Goal: Information Seeking & Learning: Learn about a topic

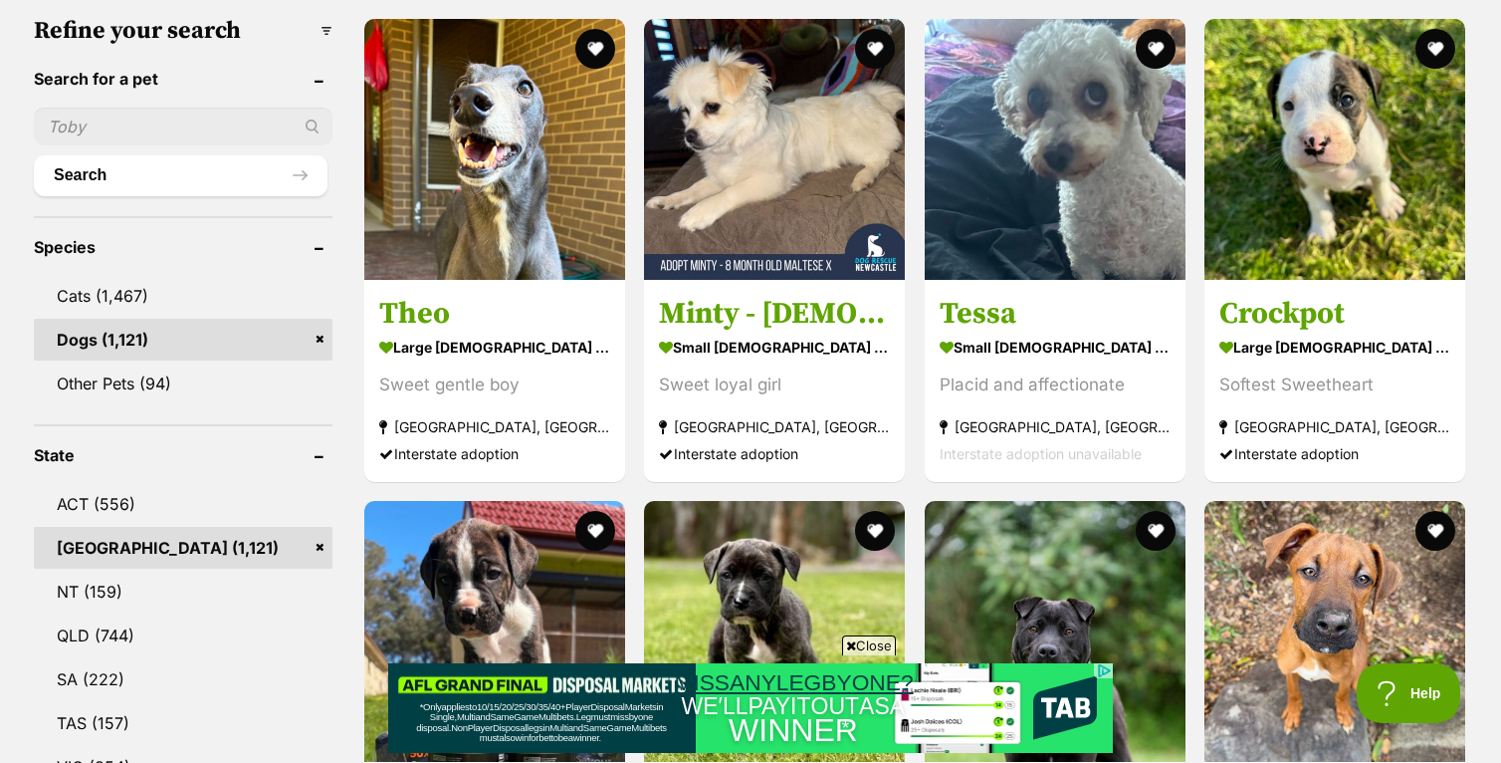
scroll to position [632, 0]
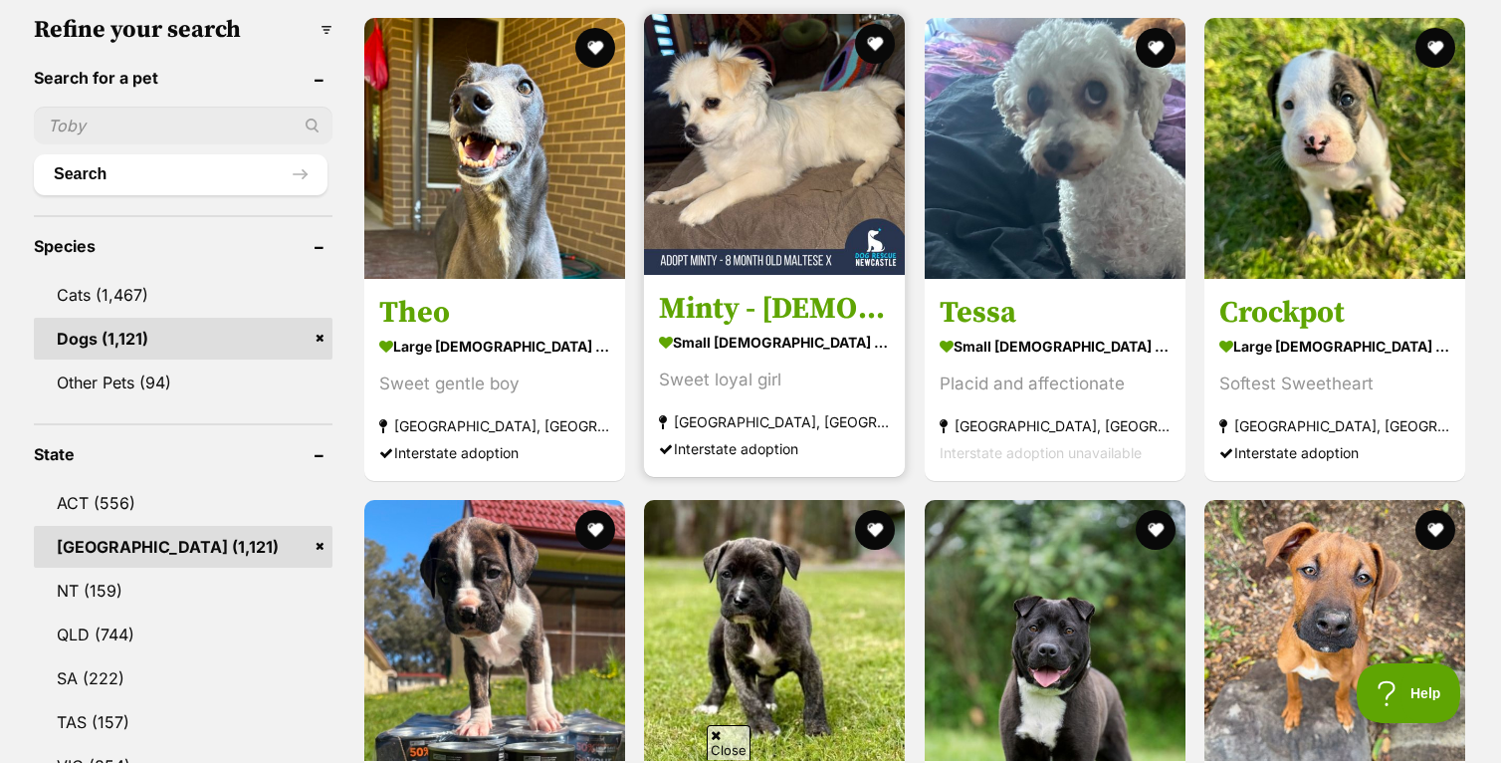
click at [813, 204] on img at bounding box center [774, 144] width 261 height 261
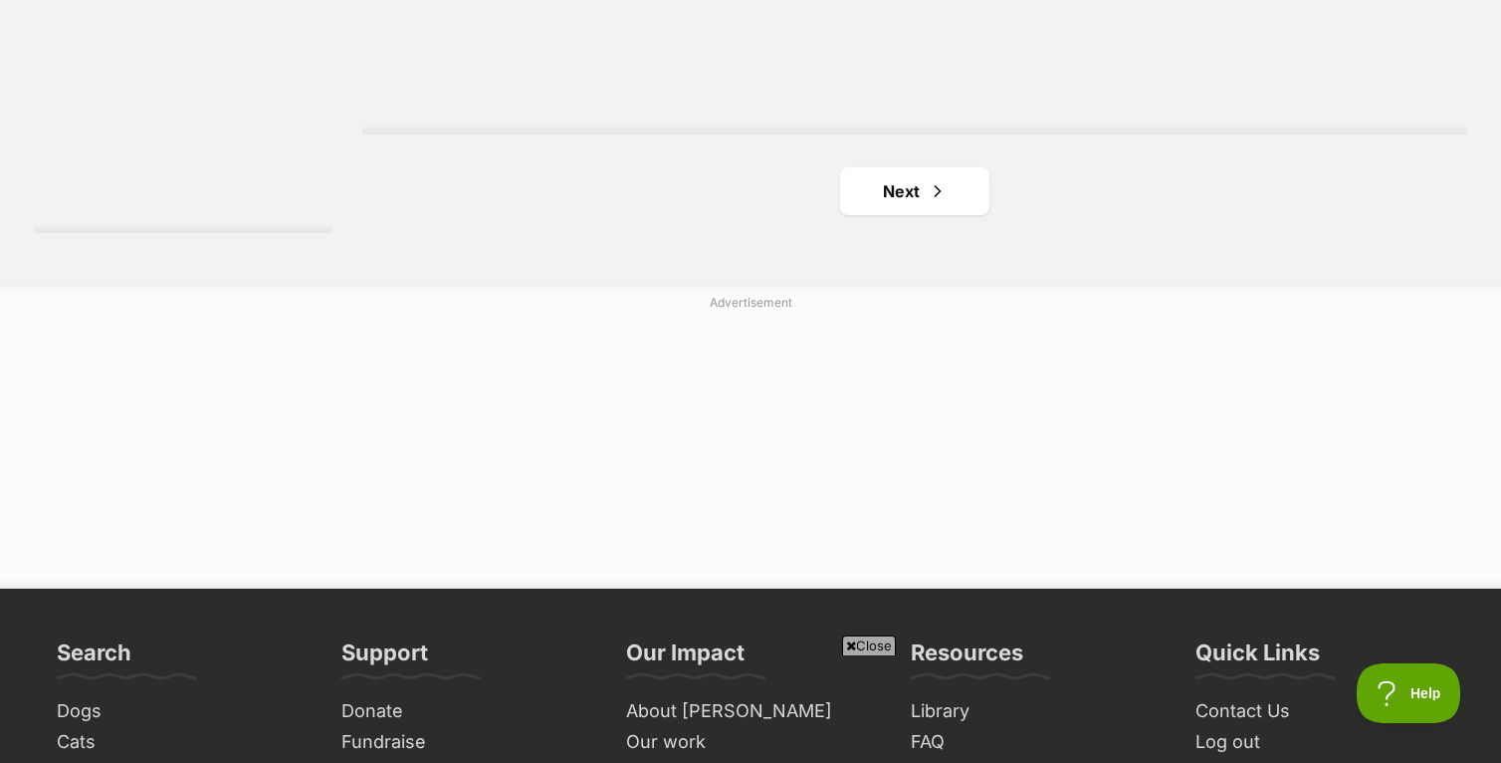
scroll to position [3856, 0]
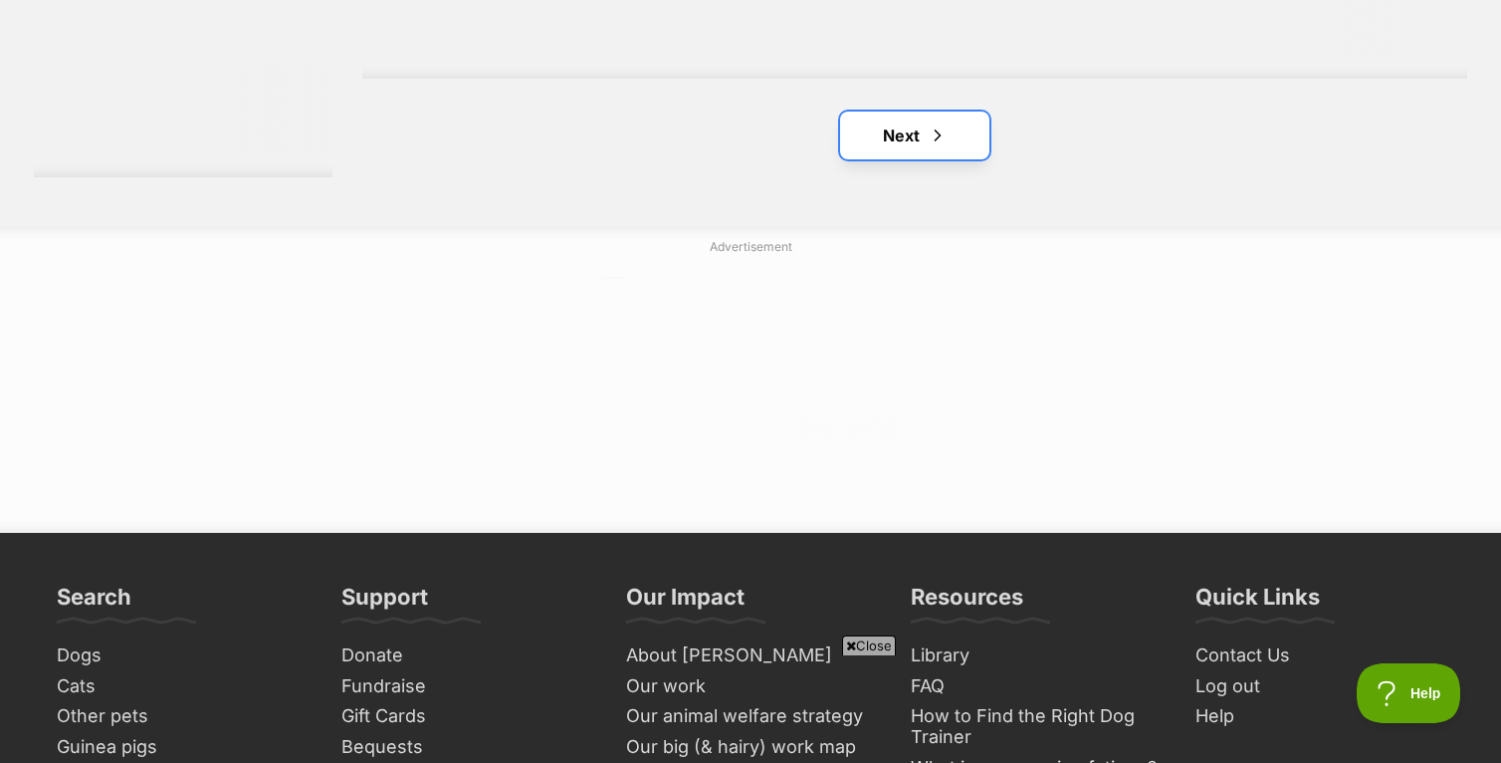
click at [910, 154] on link "Next" at bounding box center [914, 136] width 149 height 48
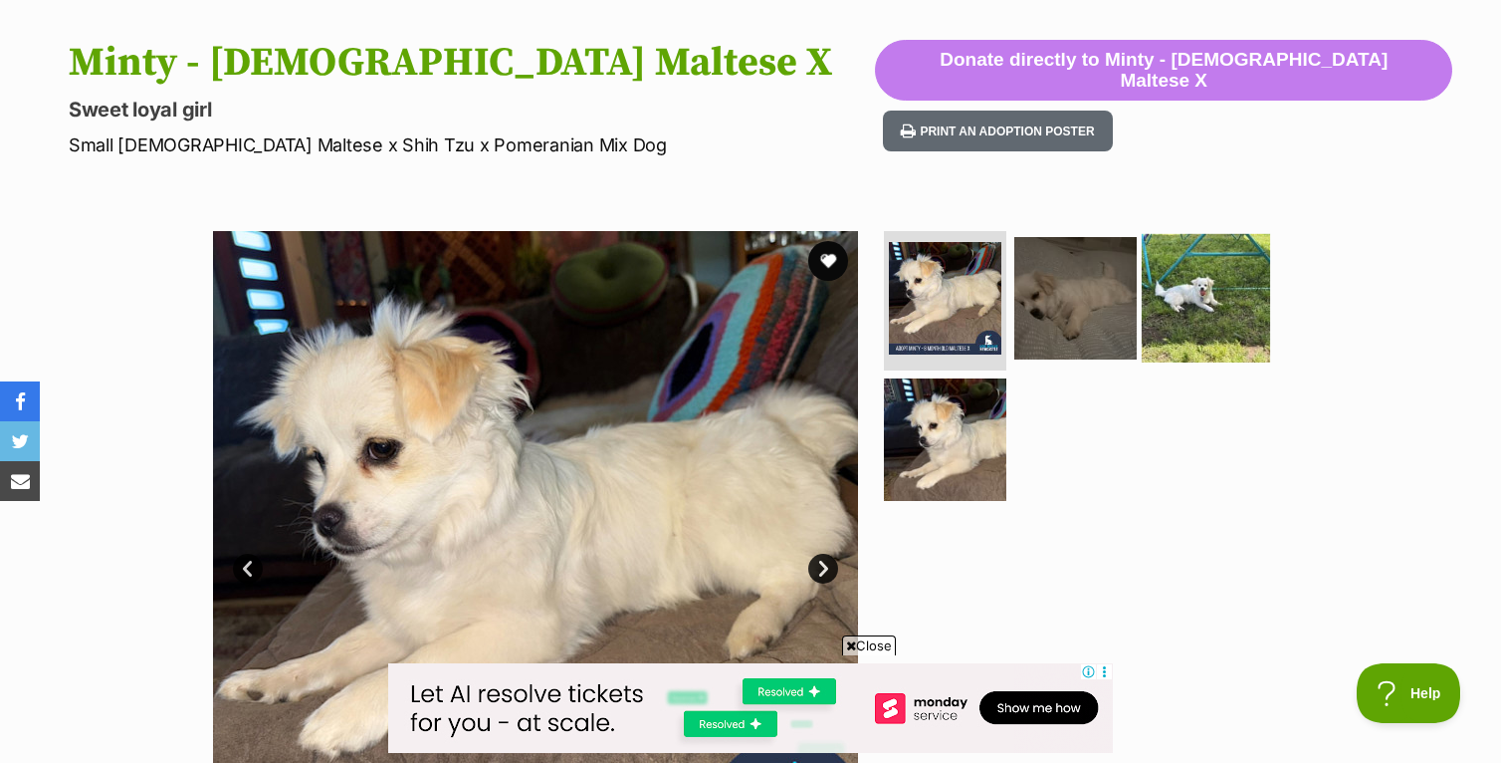
scroll to position [192, 0]
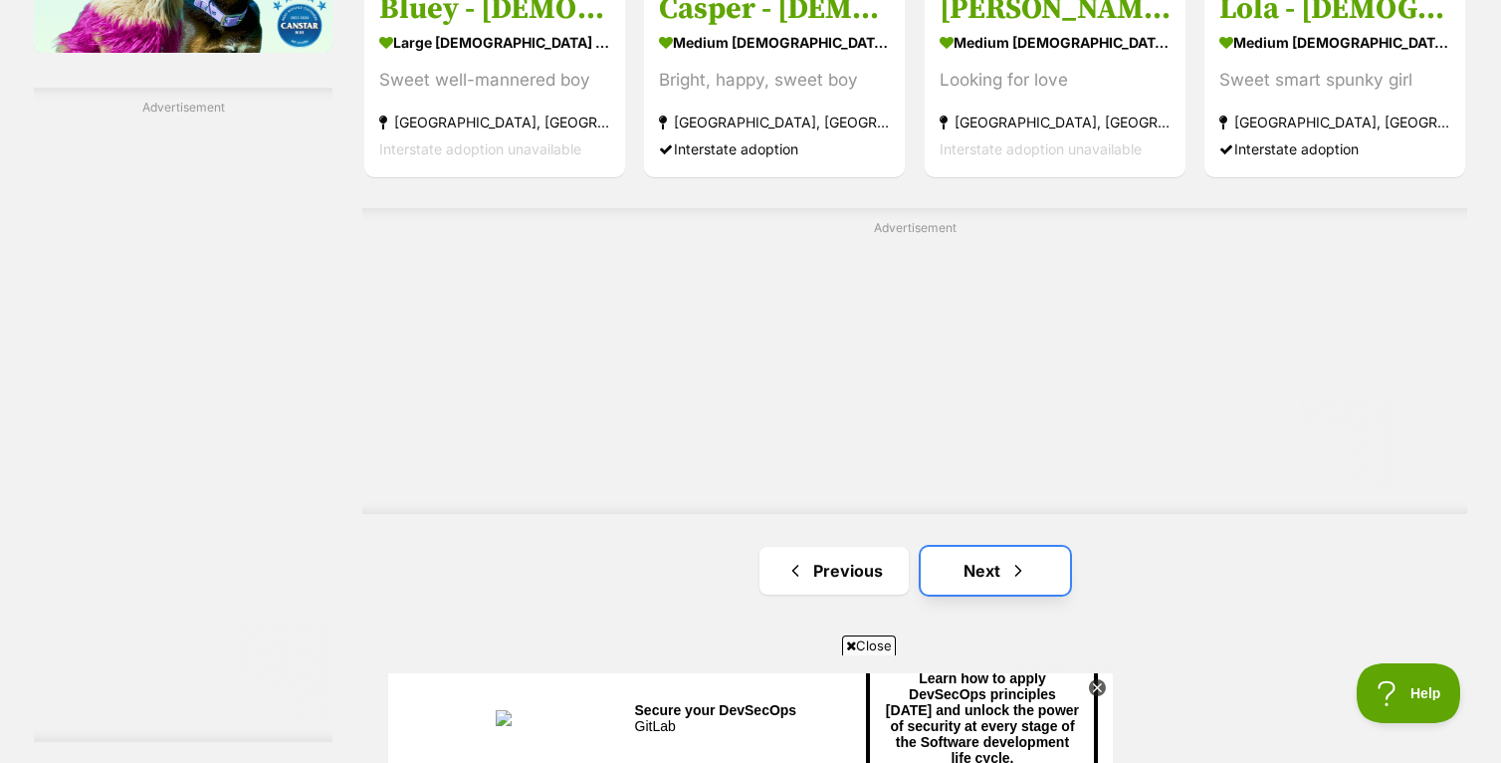
click at [1022, 563] on span "Next page" at bounding box center [1019, 571] width 20 height 24
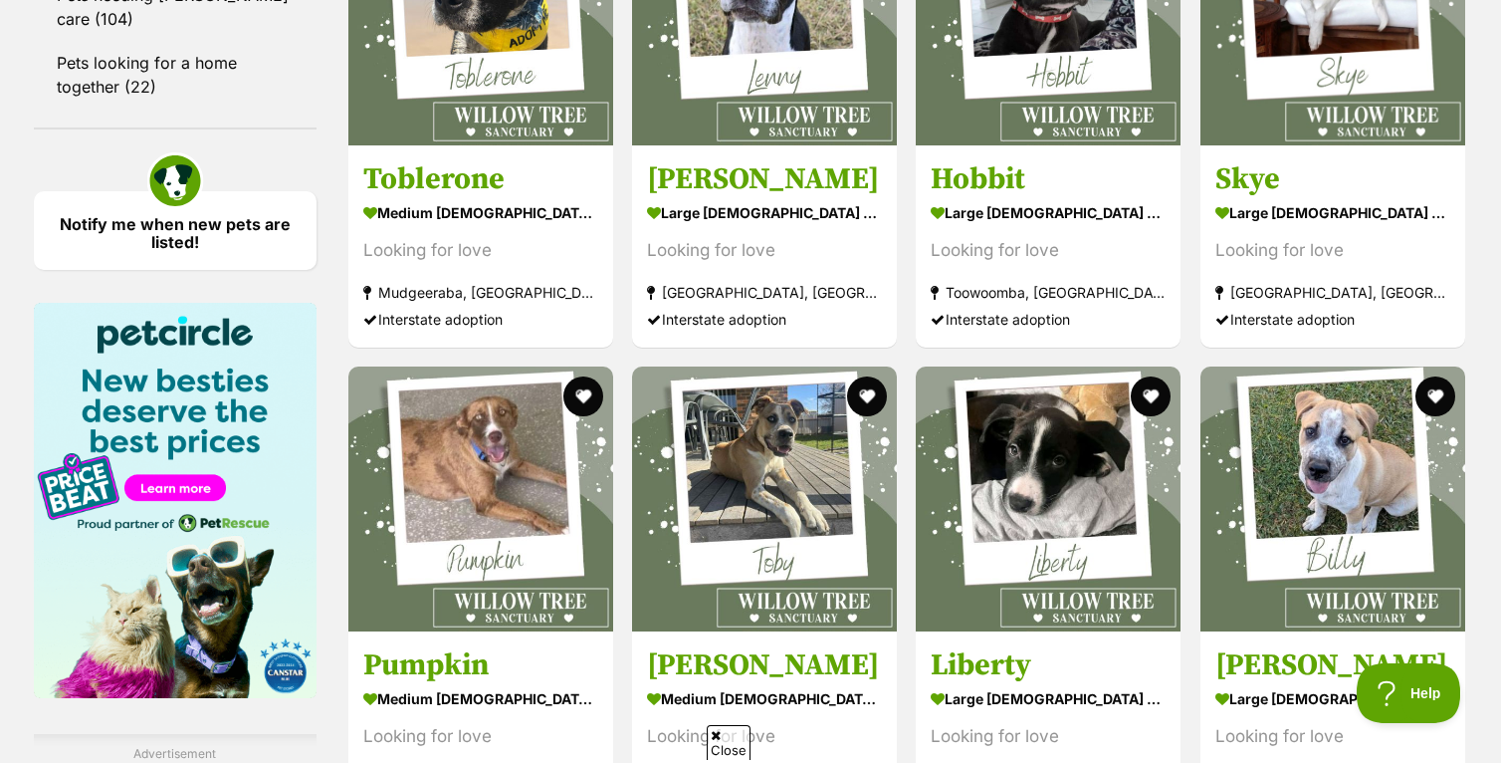
scroll to position [3134, 0]
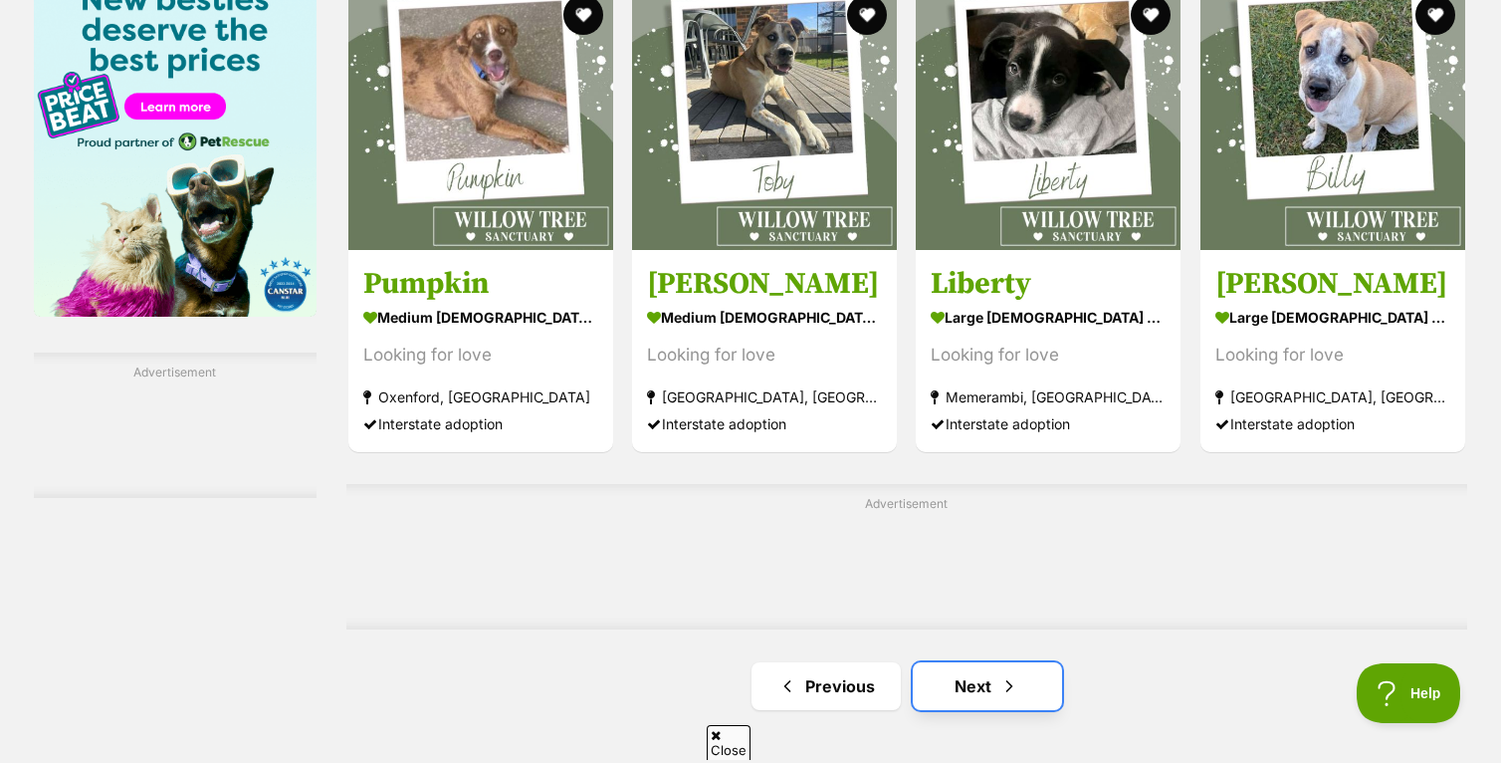
click at [981, 672] on link "Next" at bounding box center [987, 686] width 149 height 48
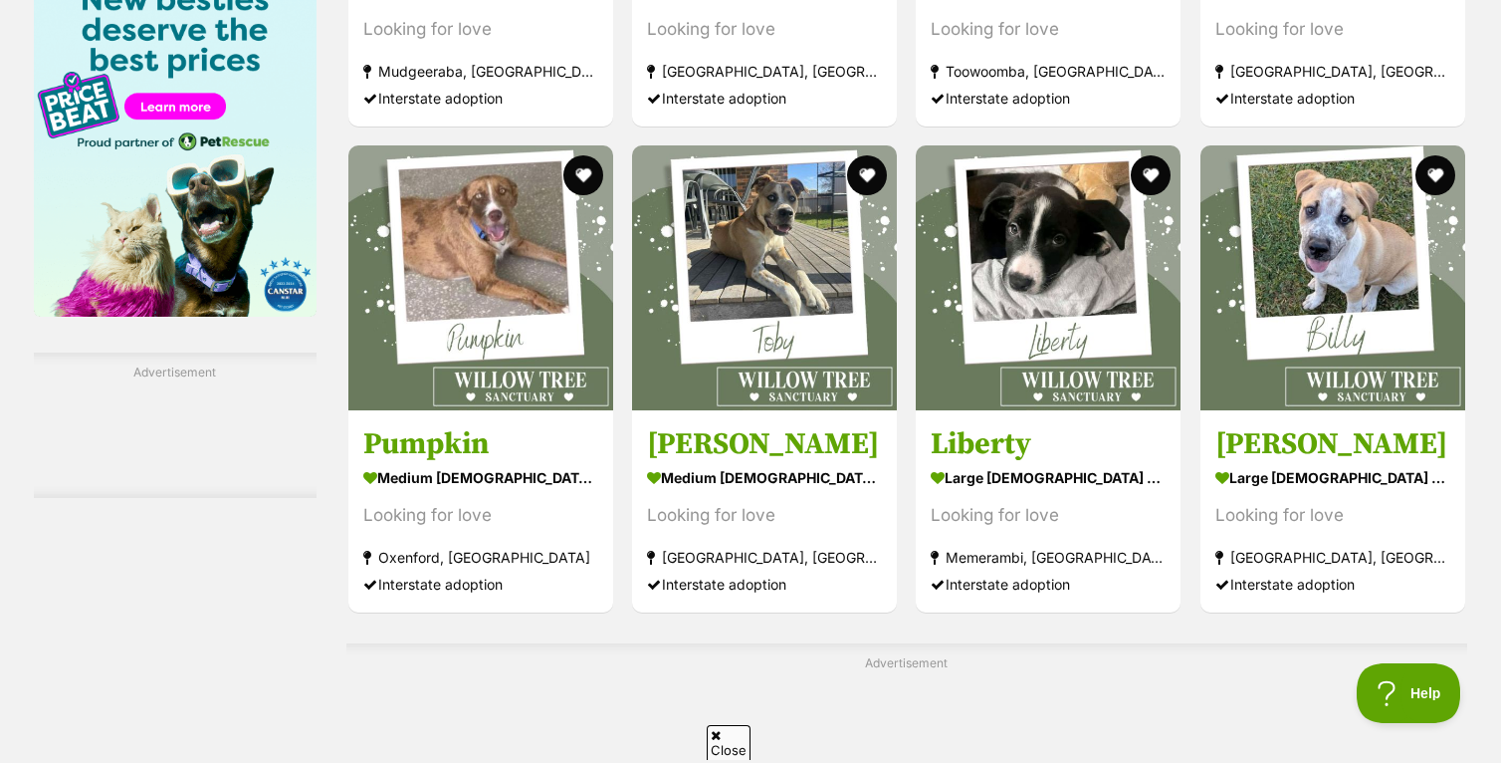
scroll to position [0, 0]
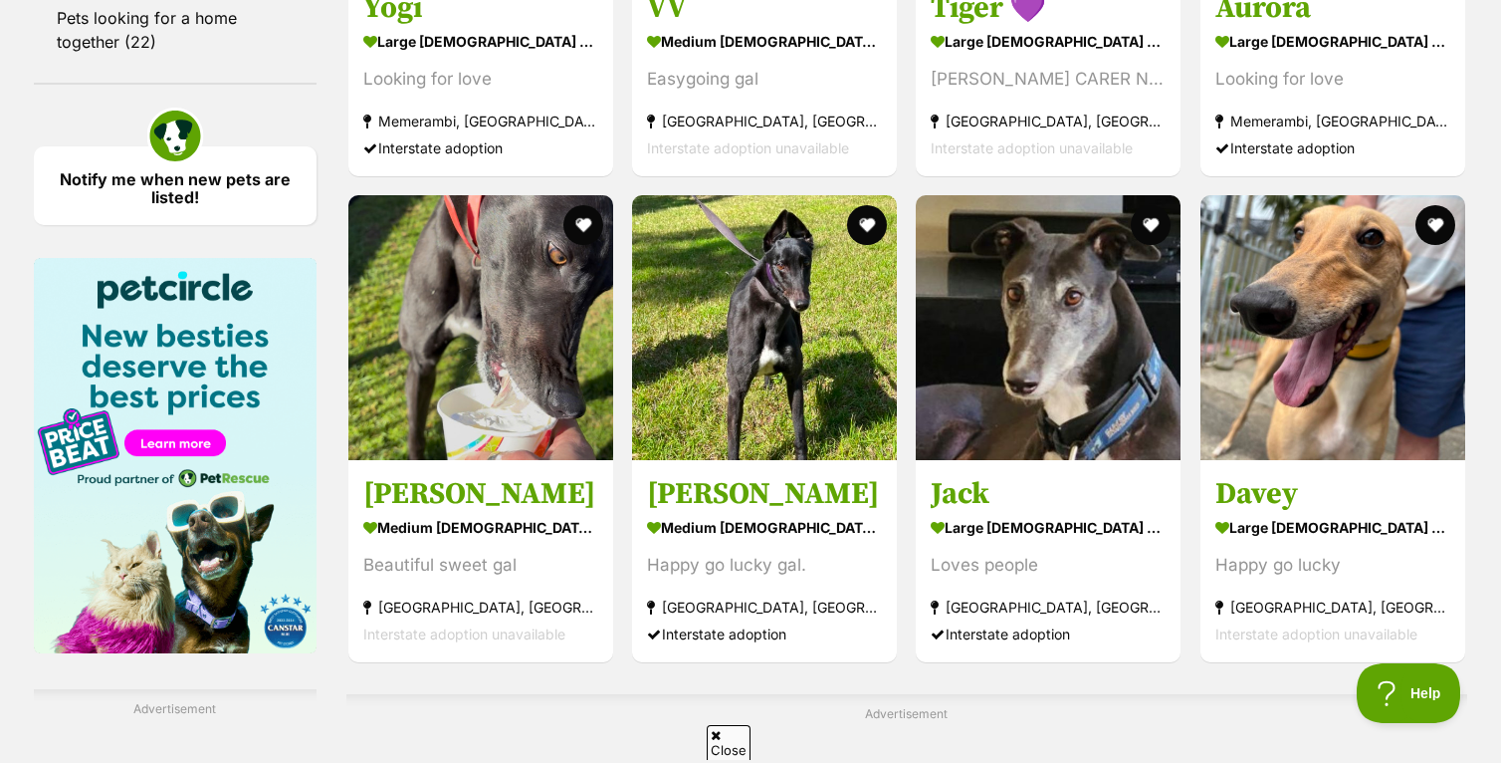
scroll to position [2997, 0]
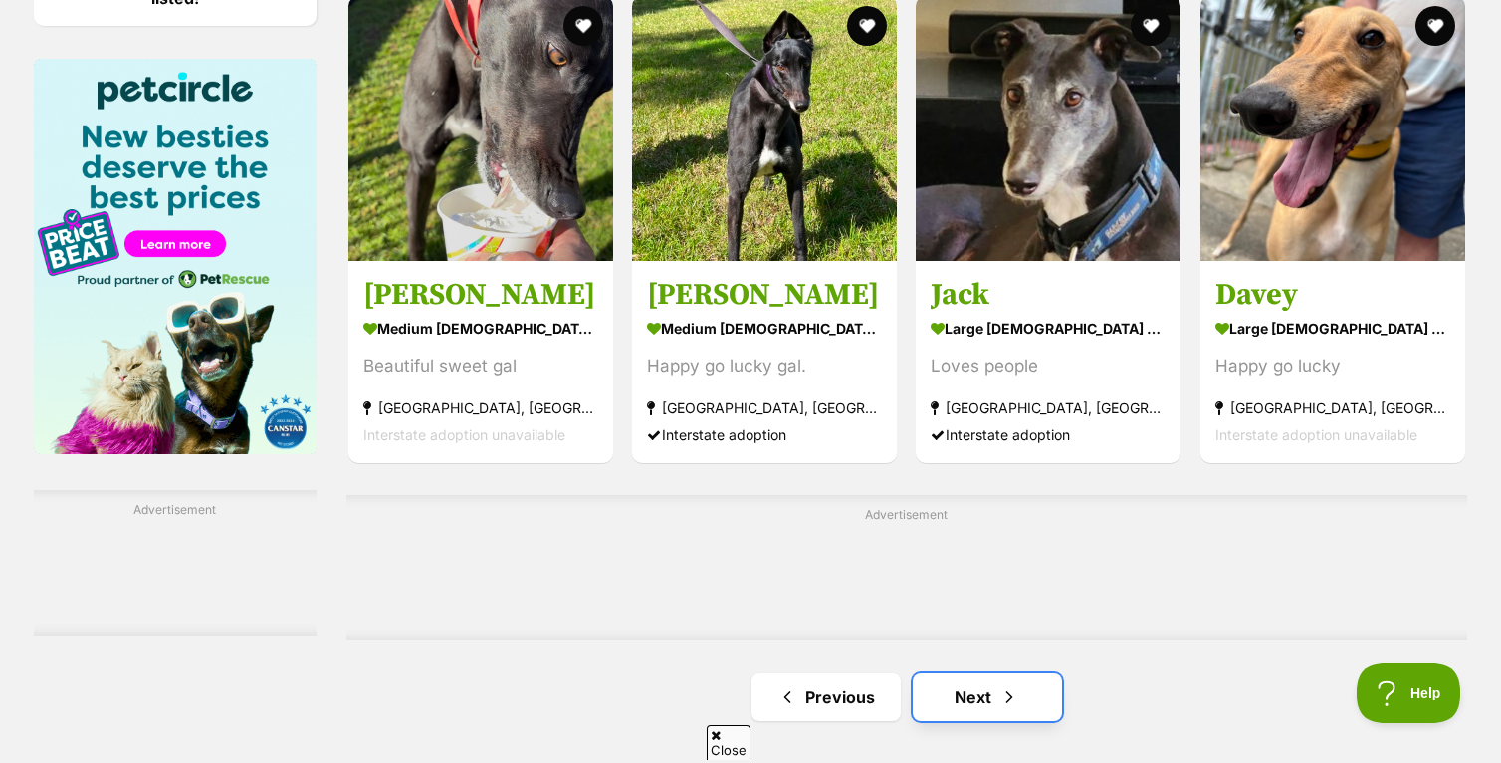
click at [1010, 686] on span "Next page" at bounding box center [1010, 697] width 20 height 24
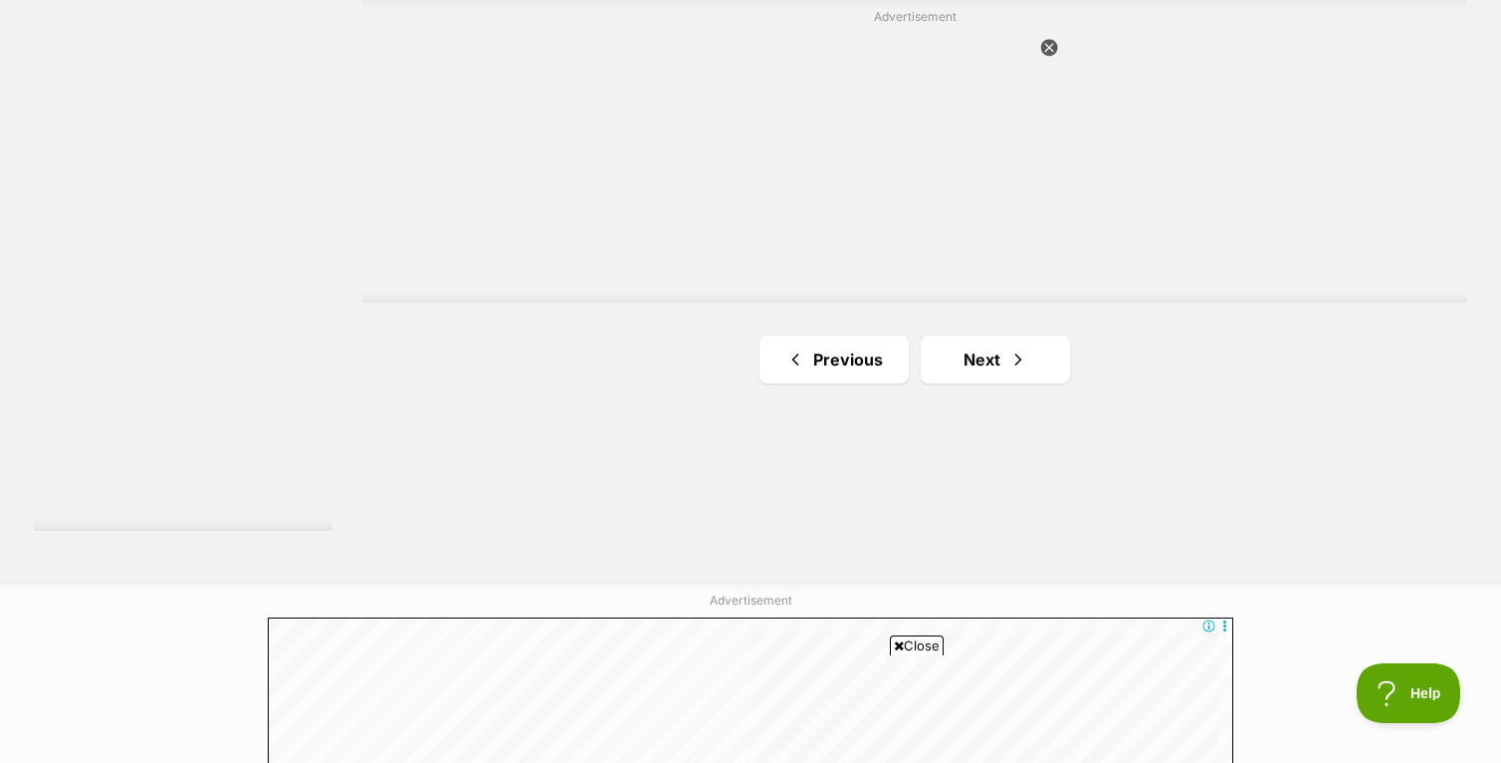
scroll to position [3644, 0]
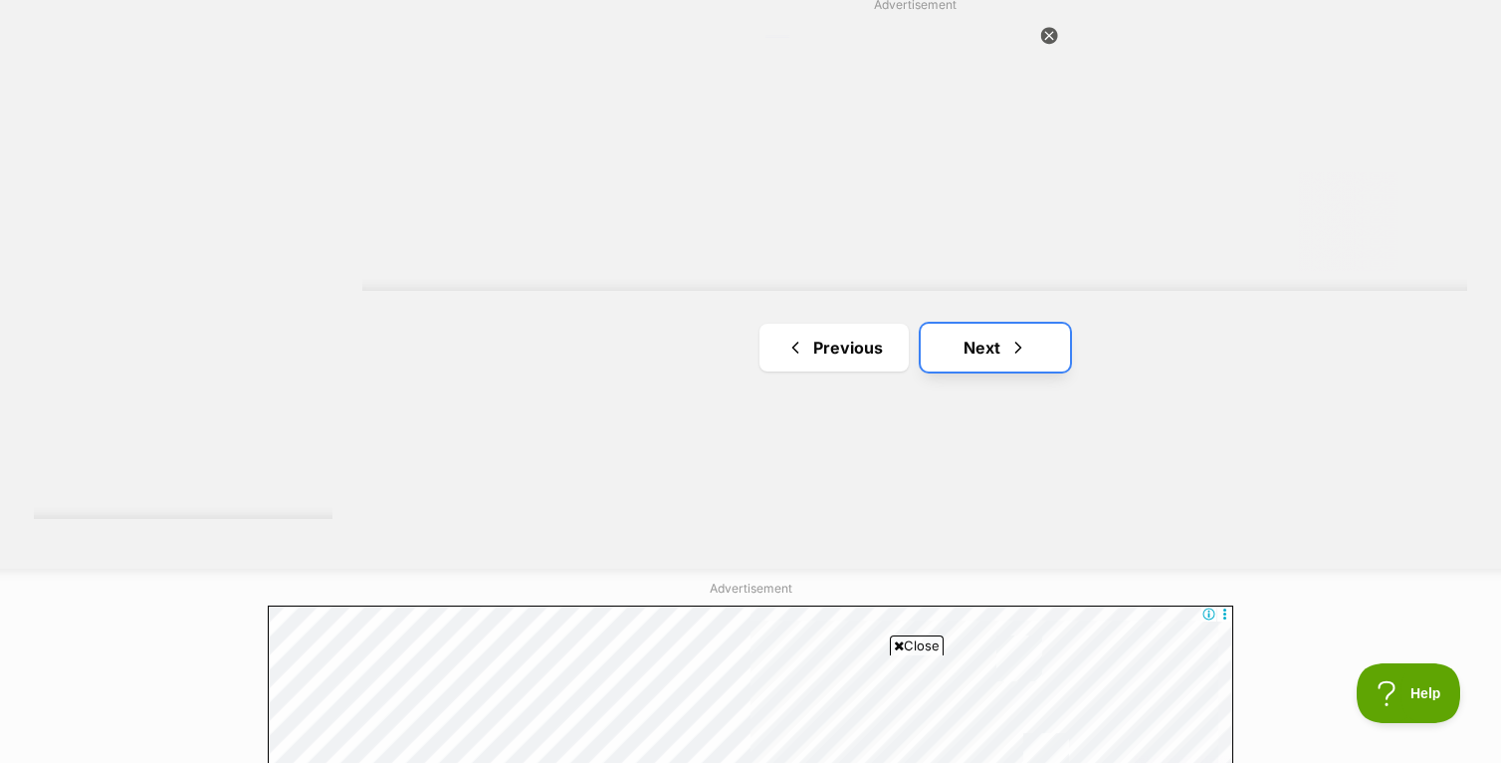
click at [1018, 347] on span "Next page" at bounding box center [1019, 348] width 20 height 24
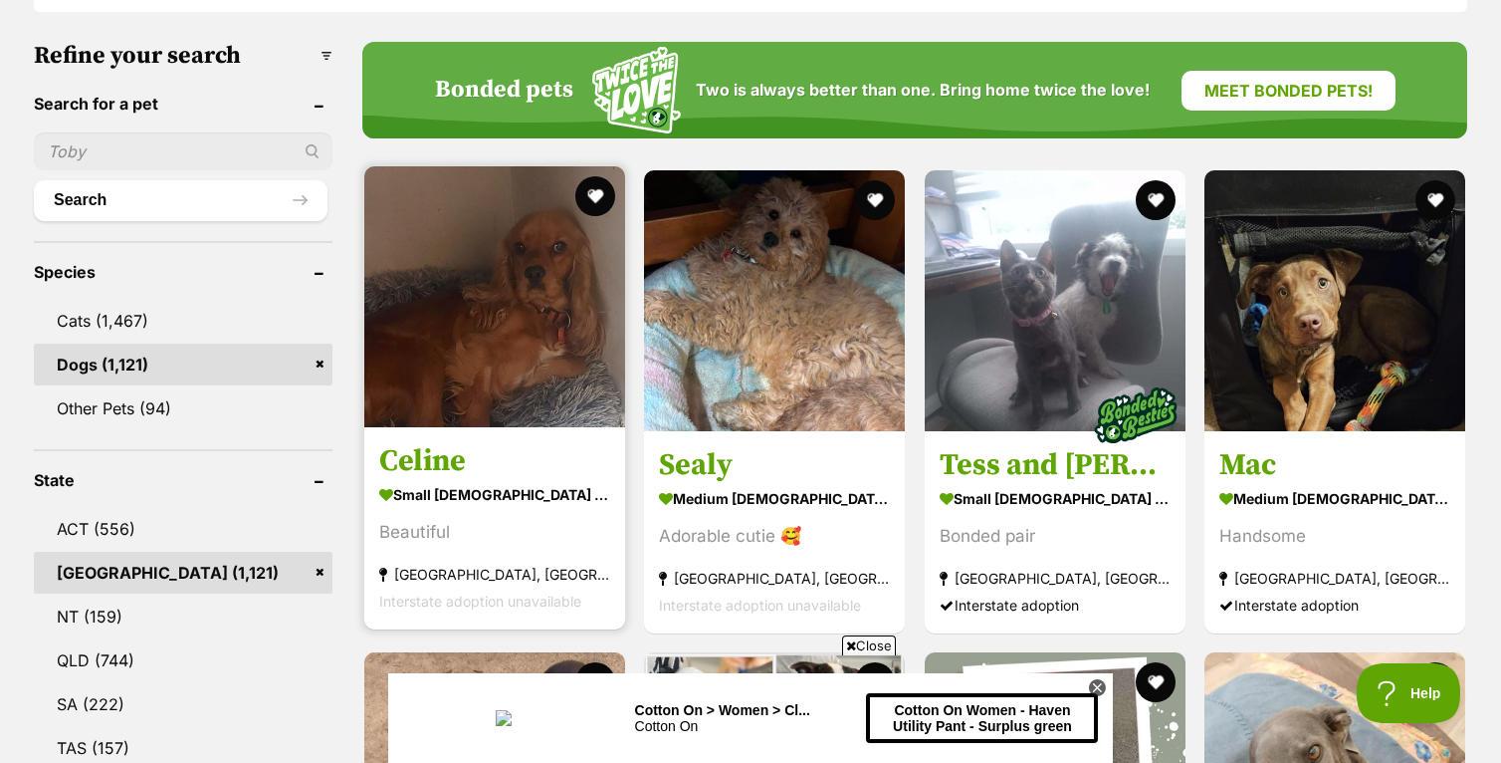
click at [499, 318] on img at bounding box center [494, 296] width 261 height 261
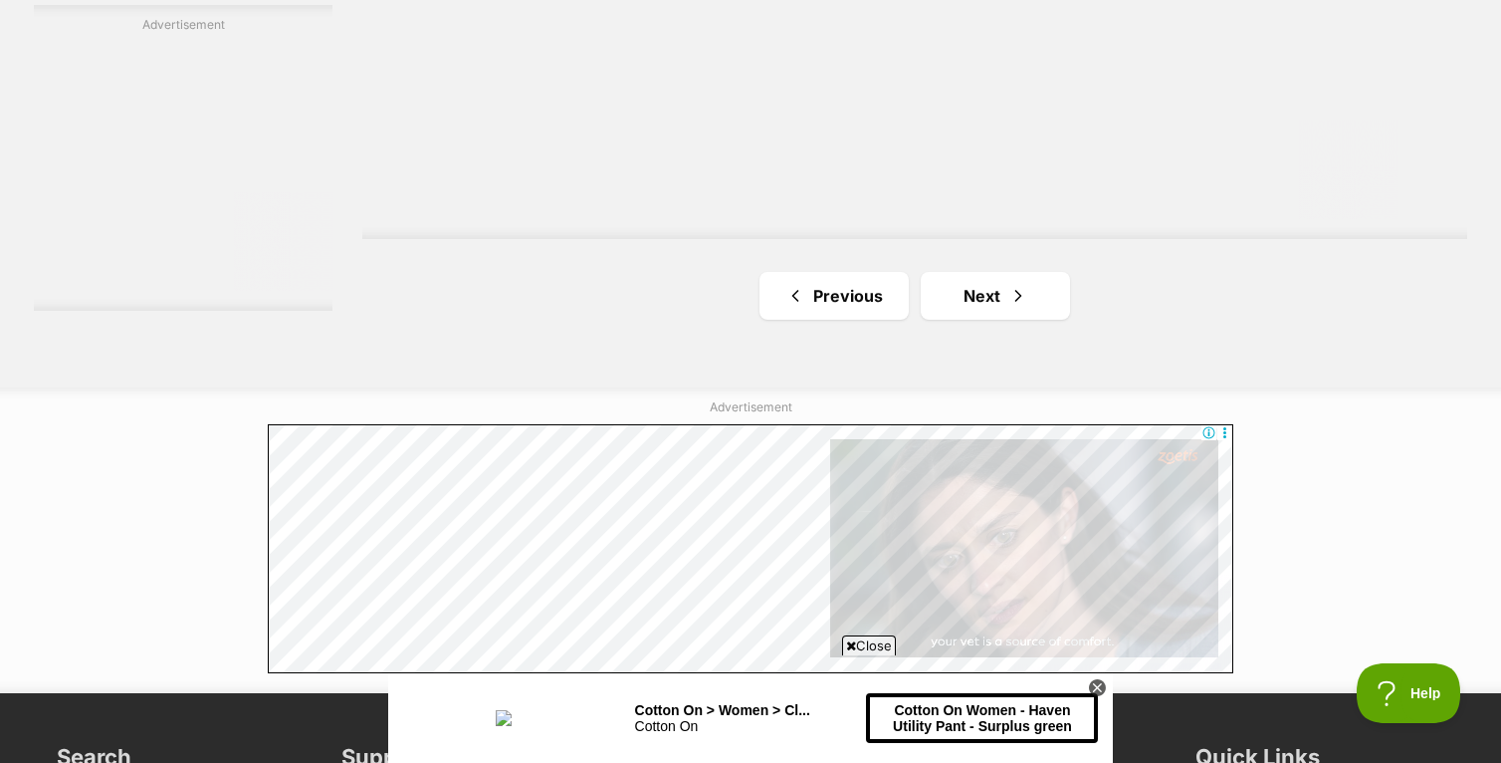
scroll to position [3907, 0]
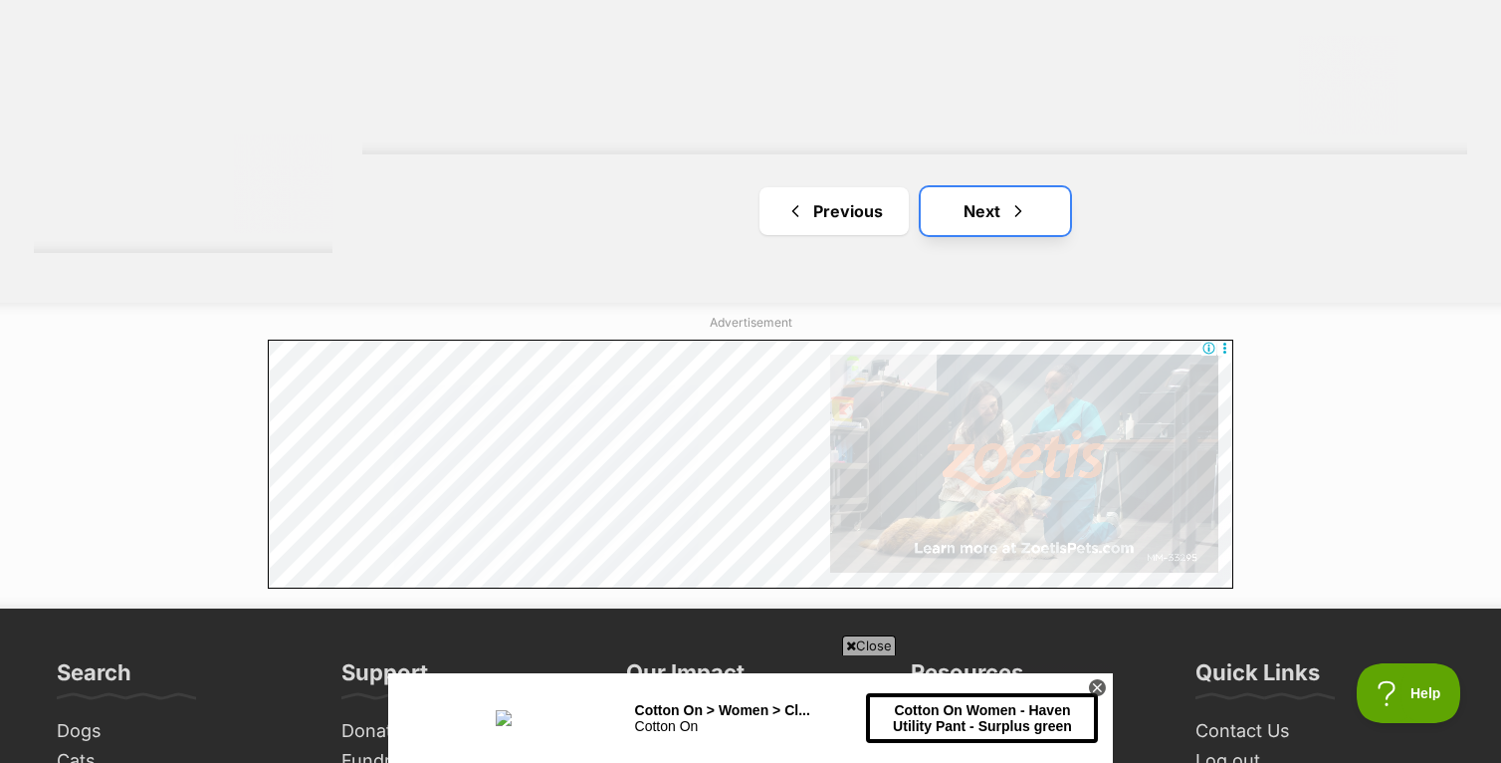
click at [1007, 203] on link "Next" at bounding box center [995, 211] width 149 height 48
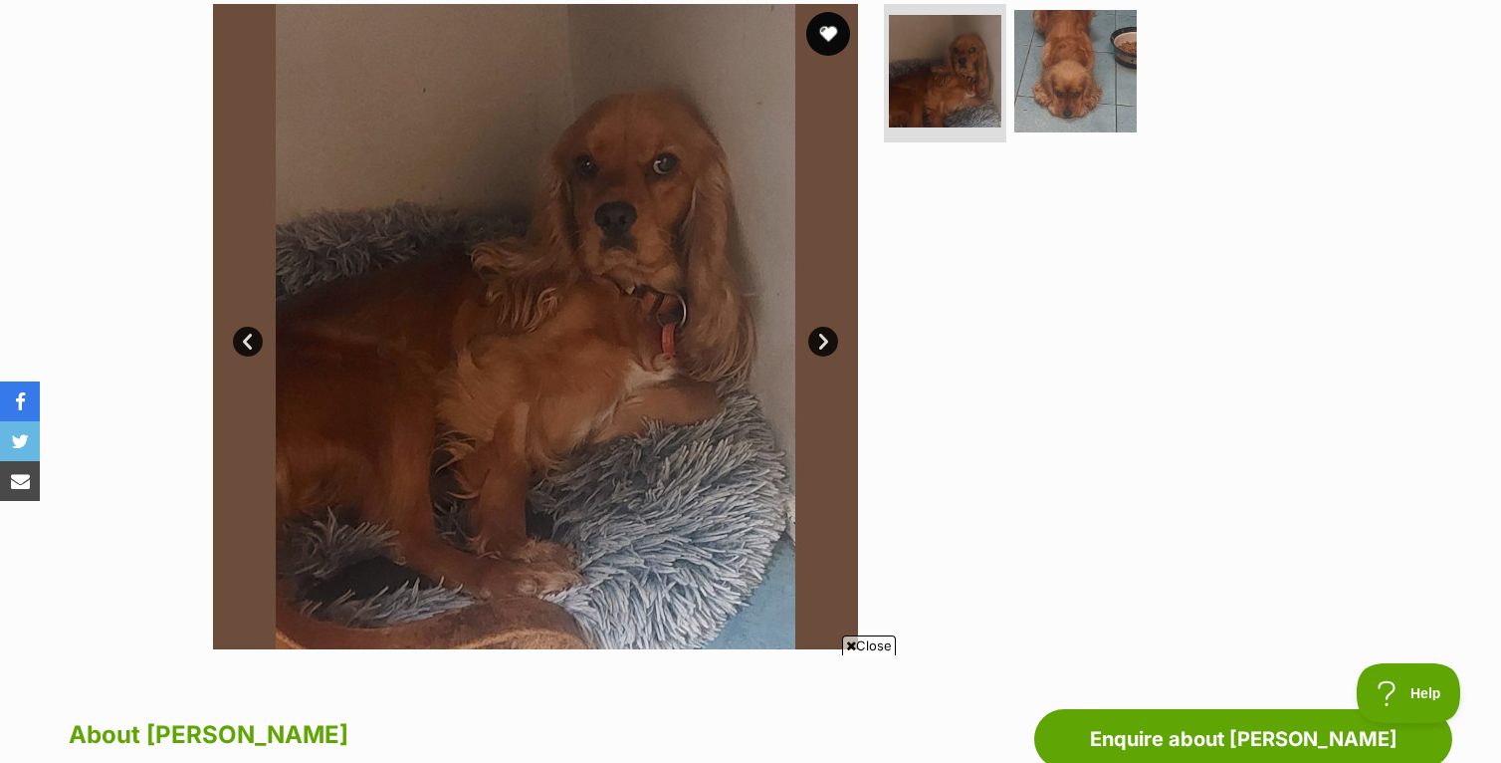
click at [836, 36] on button "favourite" at bounding box center [828, 34] width 44 height 44
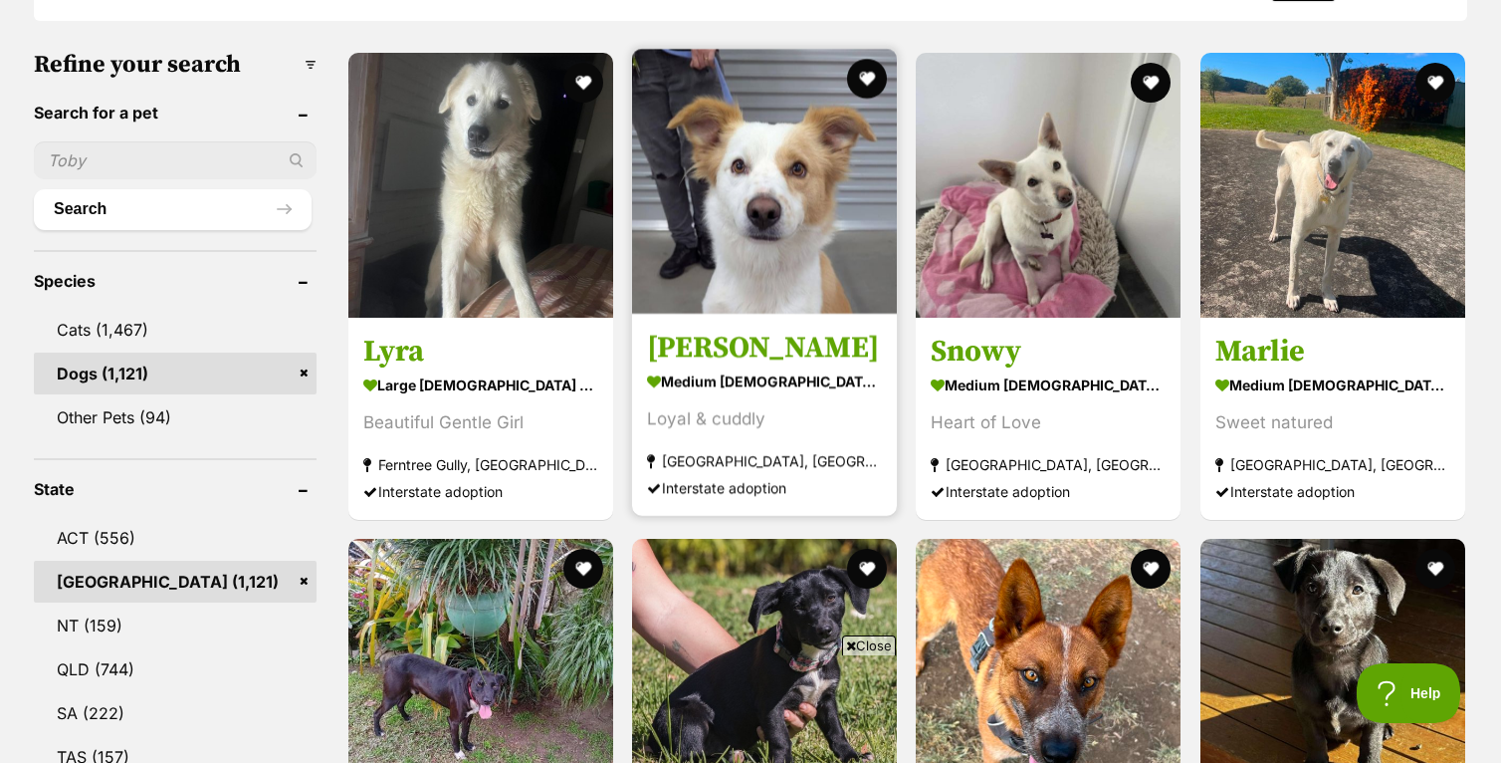
click at [832, 247] on img at bounding box center [764, 181] width 265 height 265
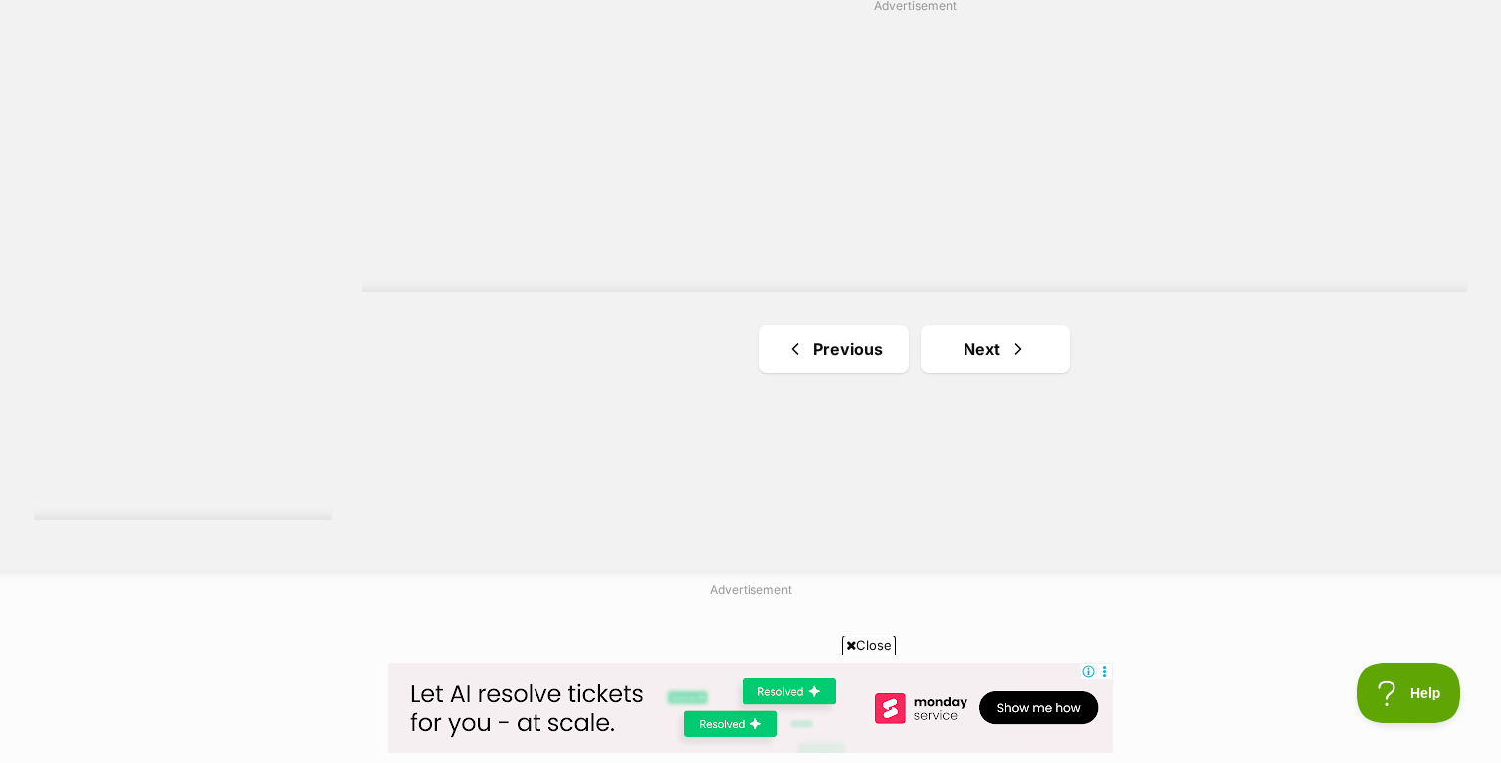
scroll to position [3694, 0]
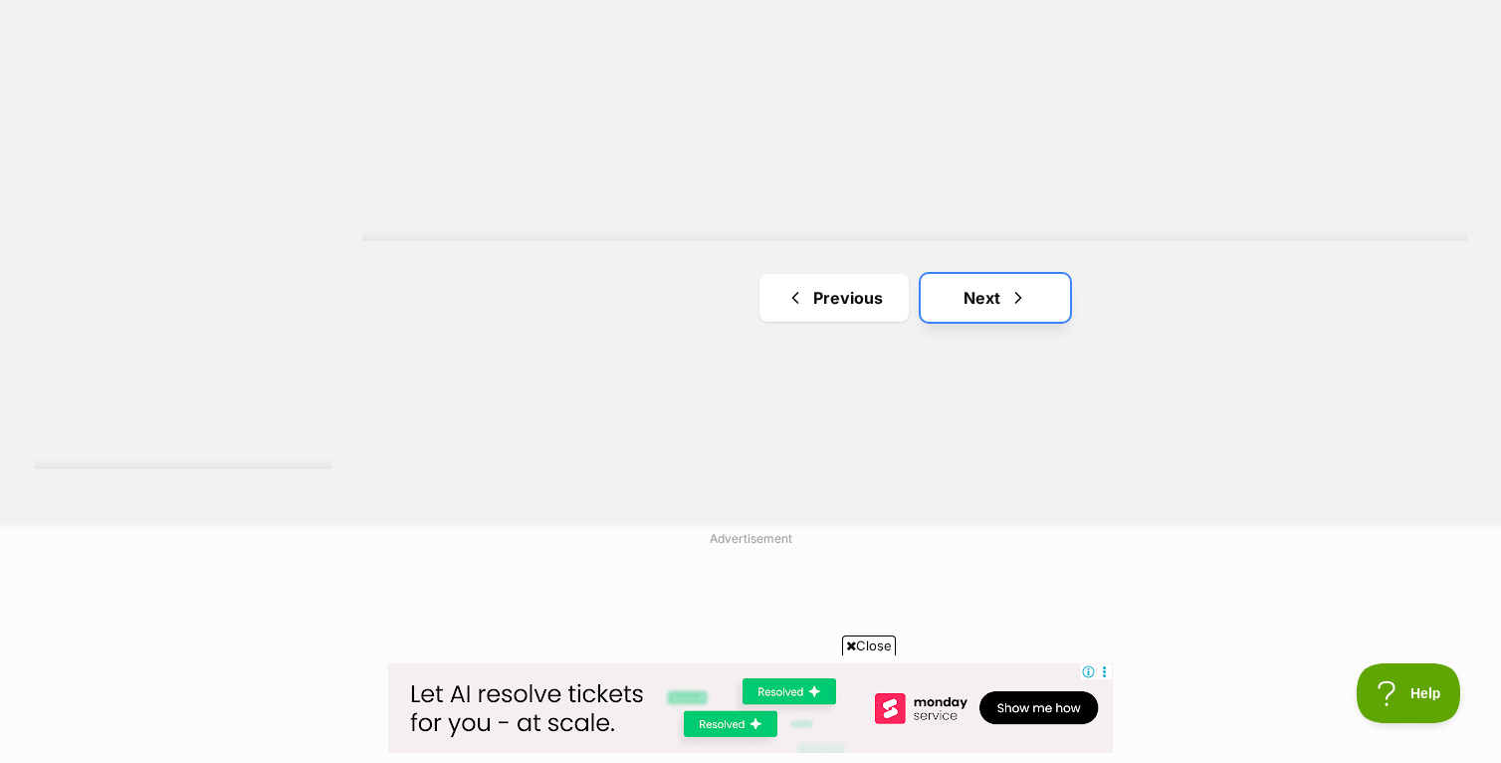
click at [955, 294] on link "Next" at bounding box center [995, 298] width 149 height 48
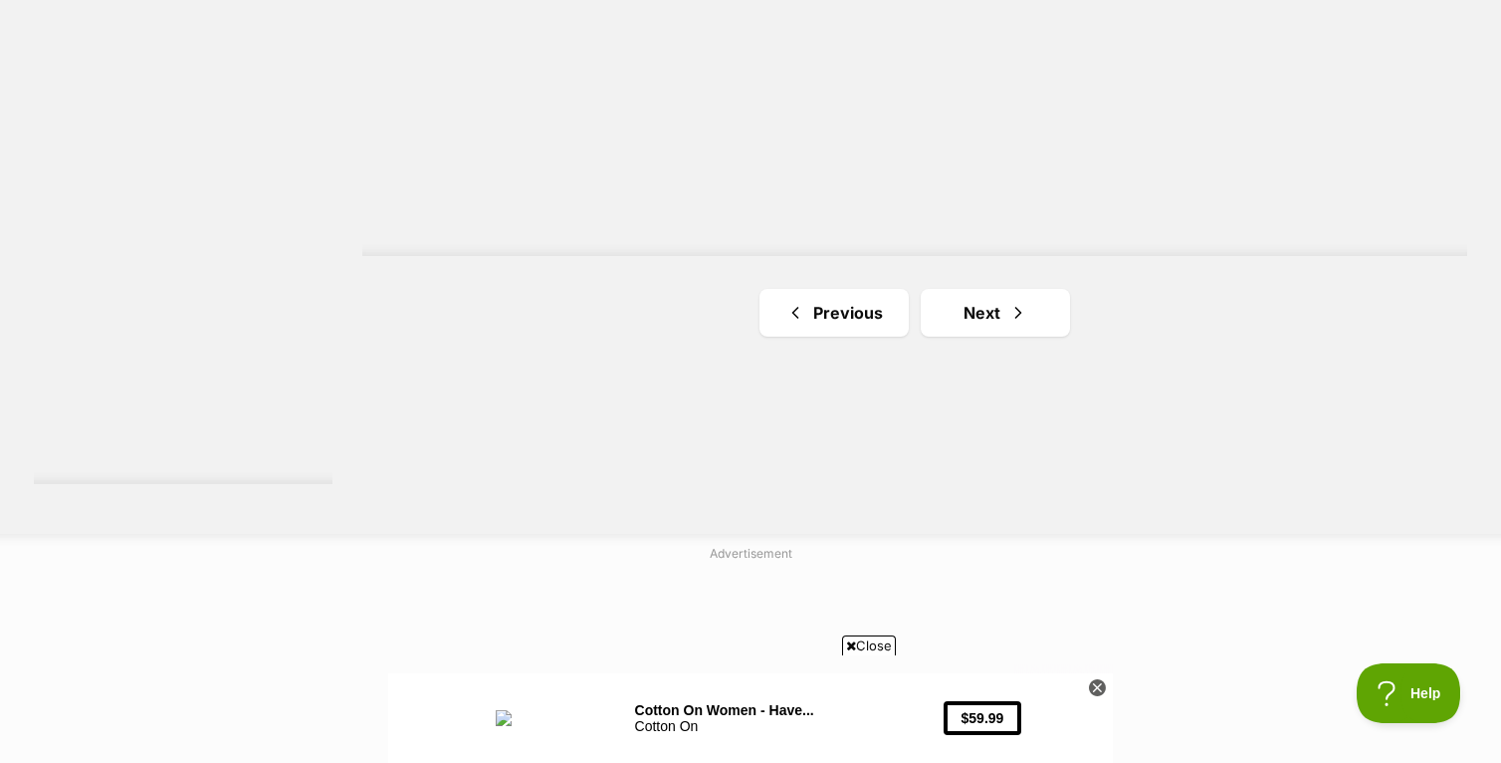
scroll to position [3852, 0]
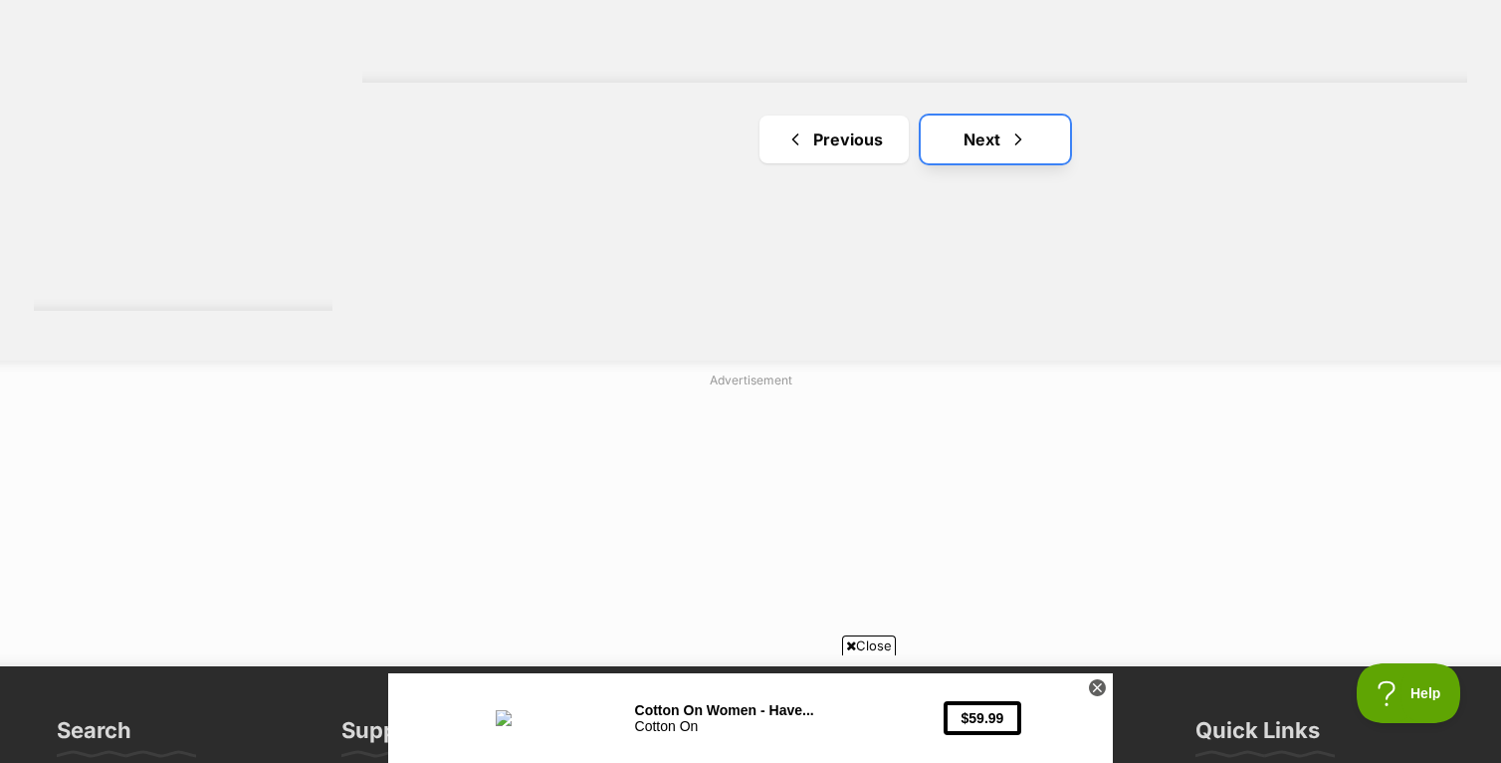
click at [1054, 127] on link "Next" at bounding box center [995, 139] width 149 height 48
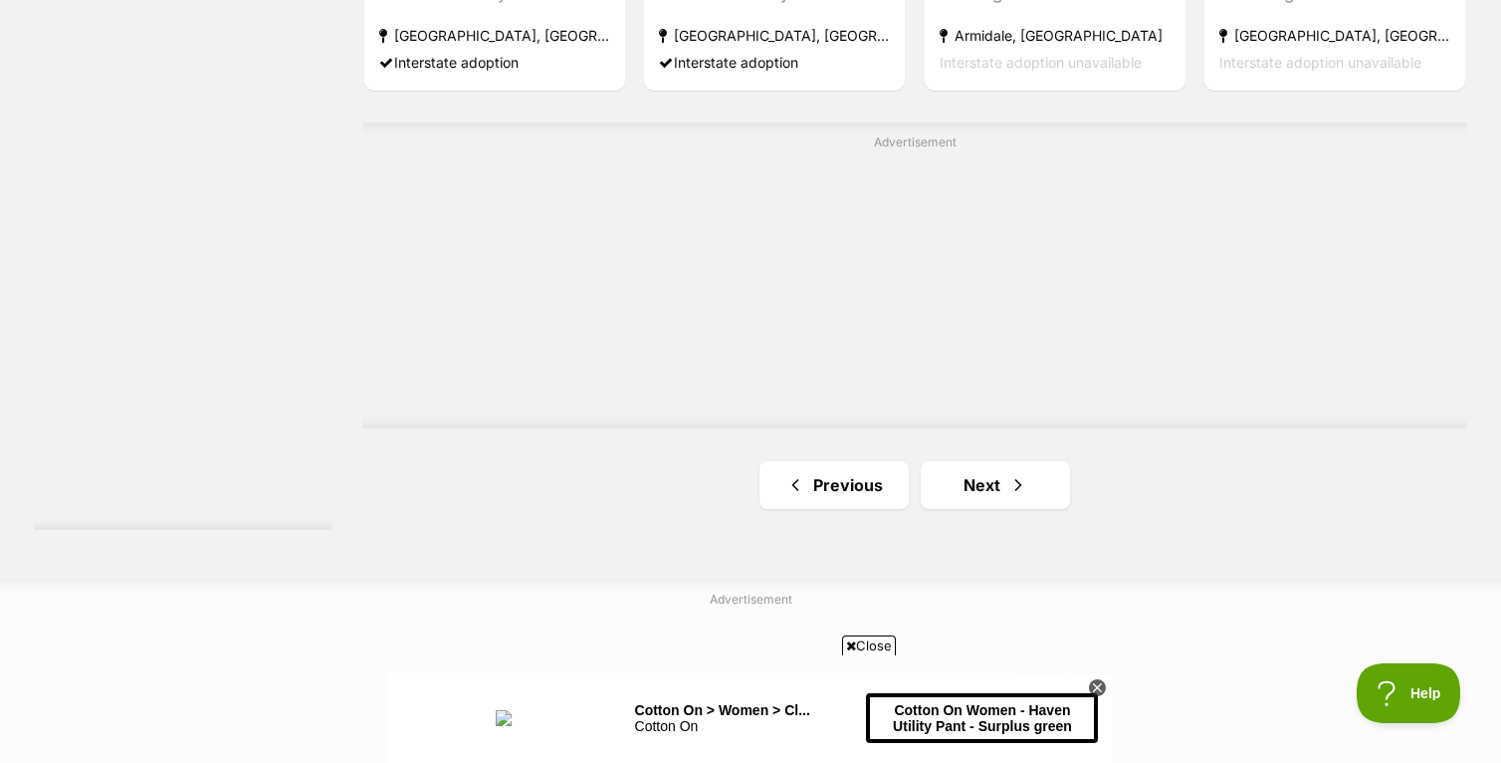
scroll to position [3762, 0]
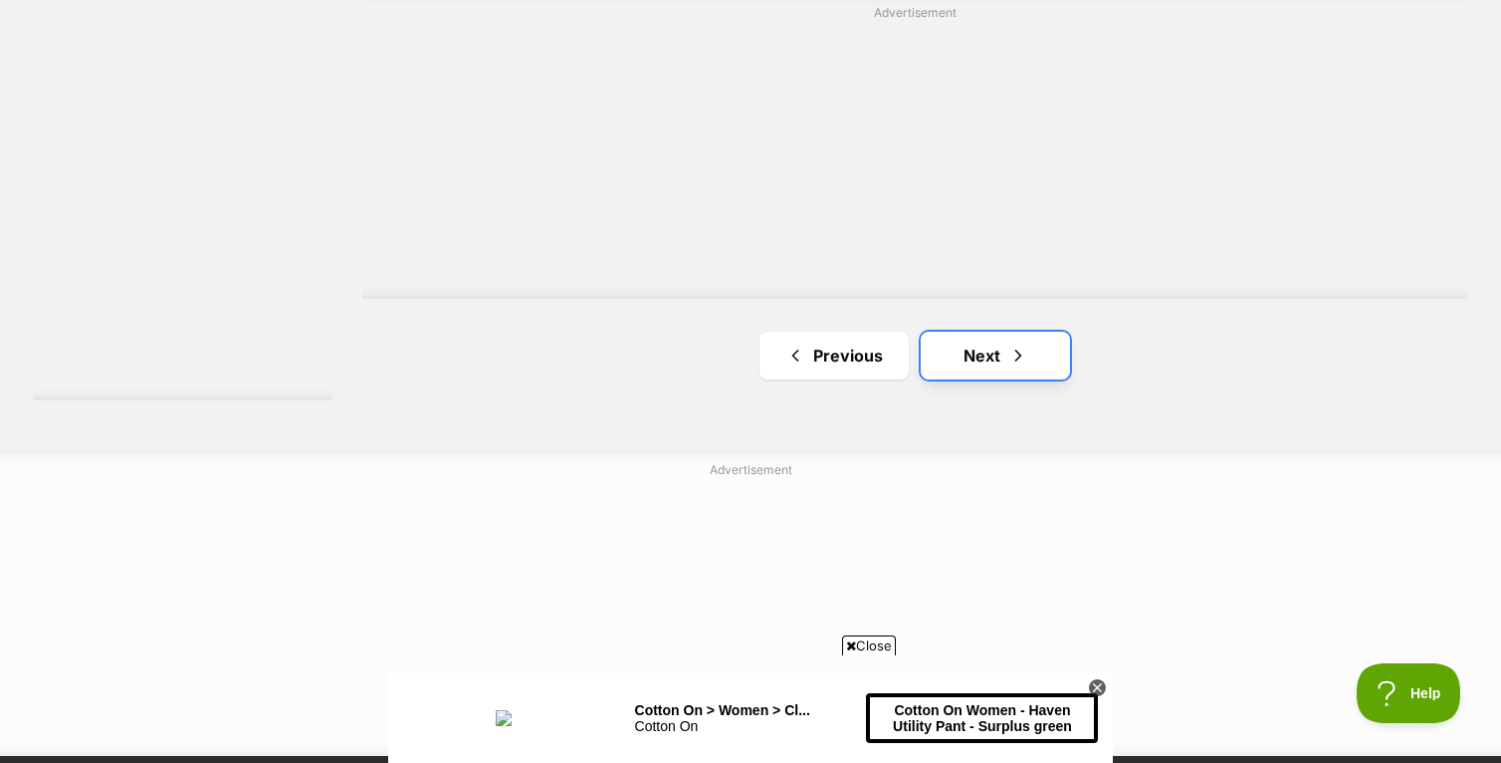
click at [970, 343] on link "Next" at bounding box center [995, 356] width 149 height 48
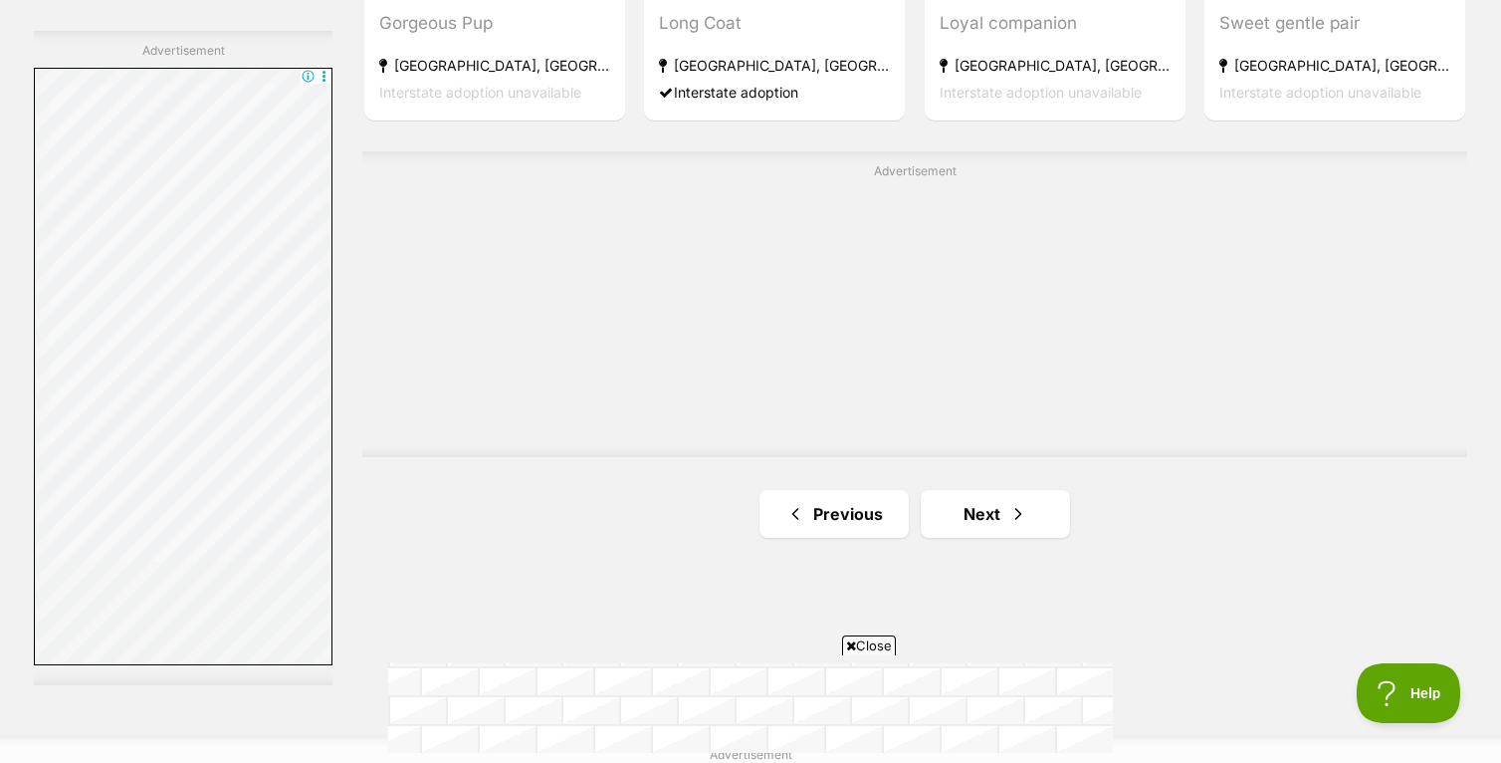
scroll to position [3605, 0]
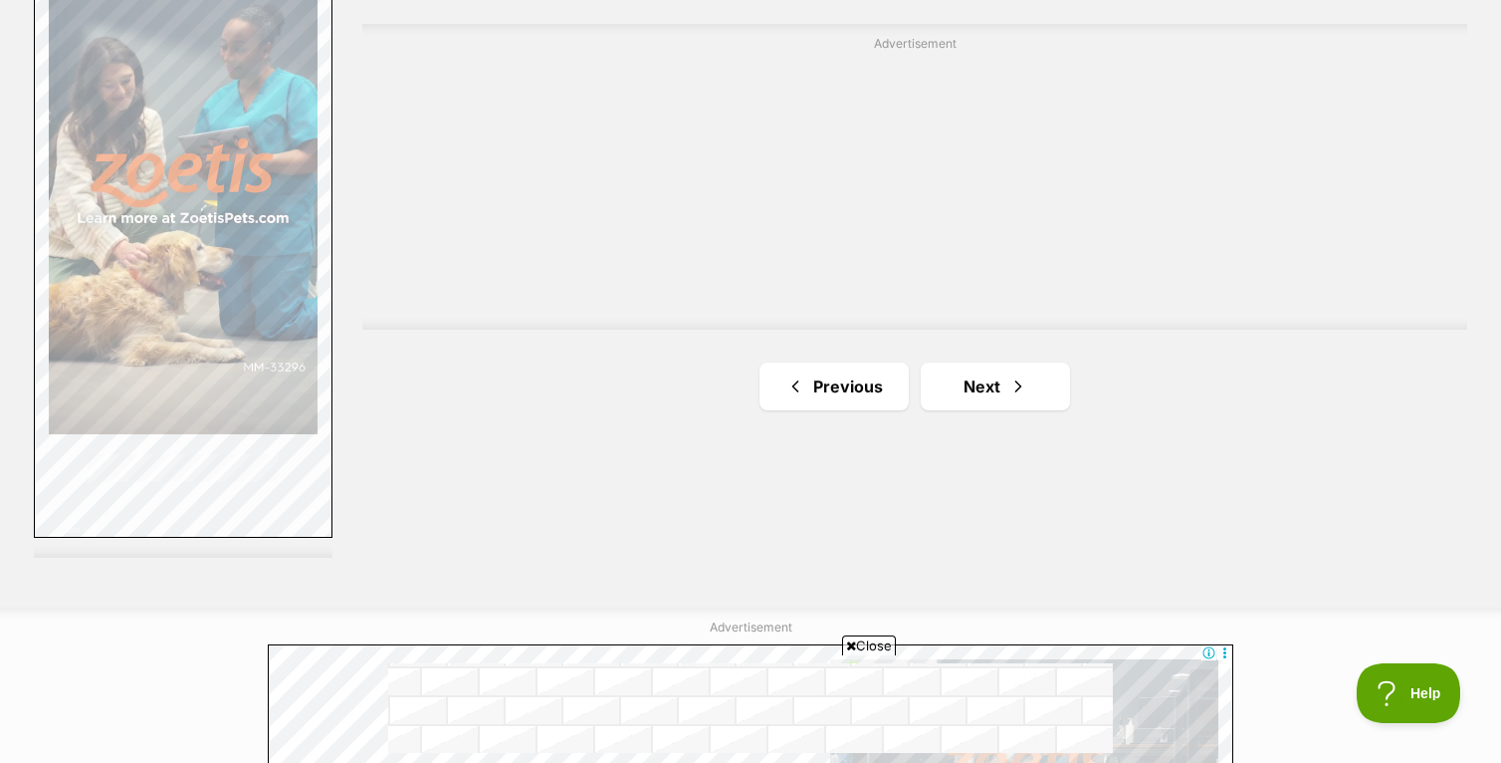
click at [968, 382] on link "Next" at bounding box center [995, 386] width 149 height 48
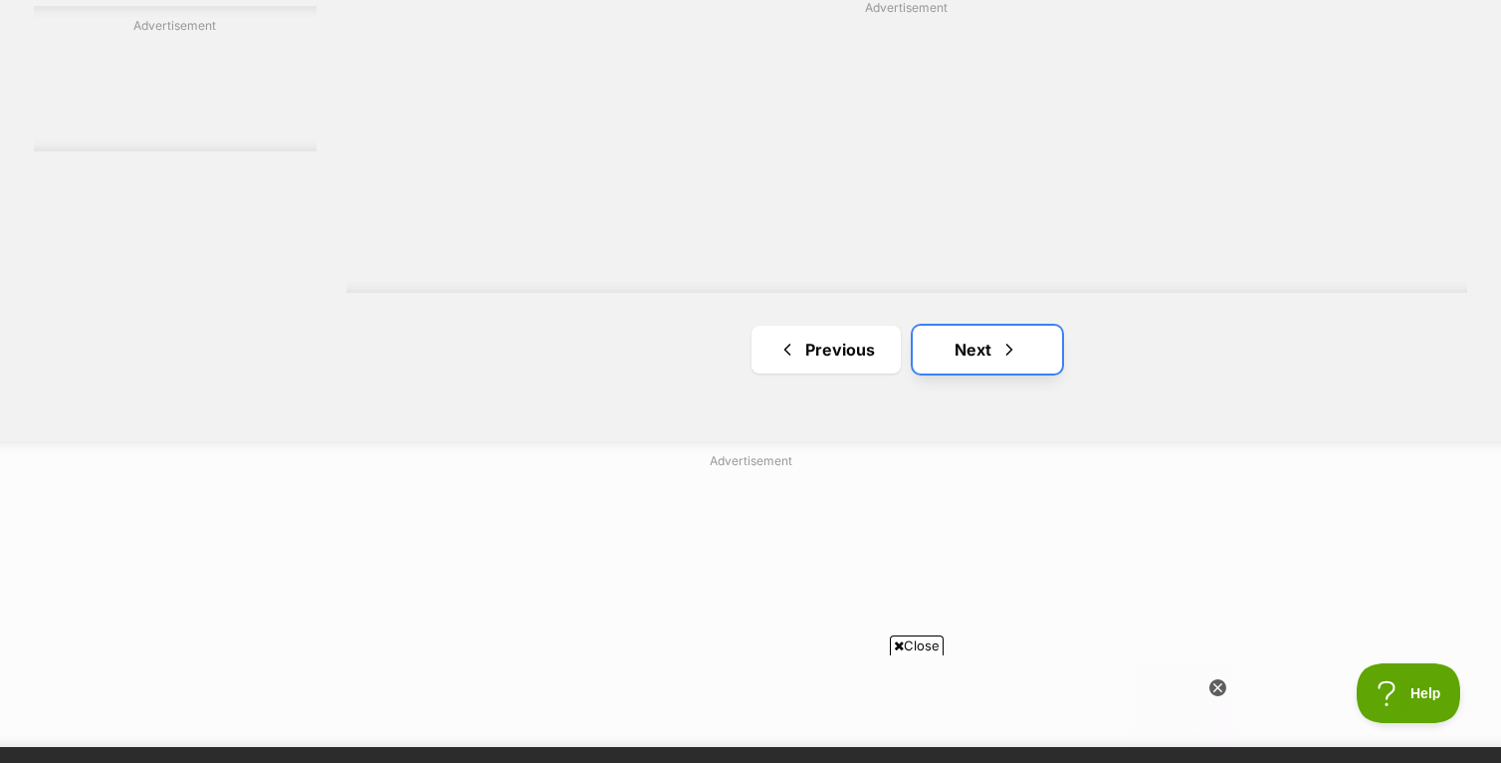
click at [966, 340] on link "Next" at bounding box center [987, 350] width 149 height 48
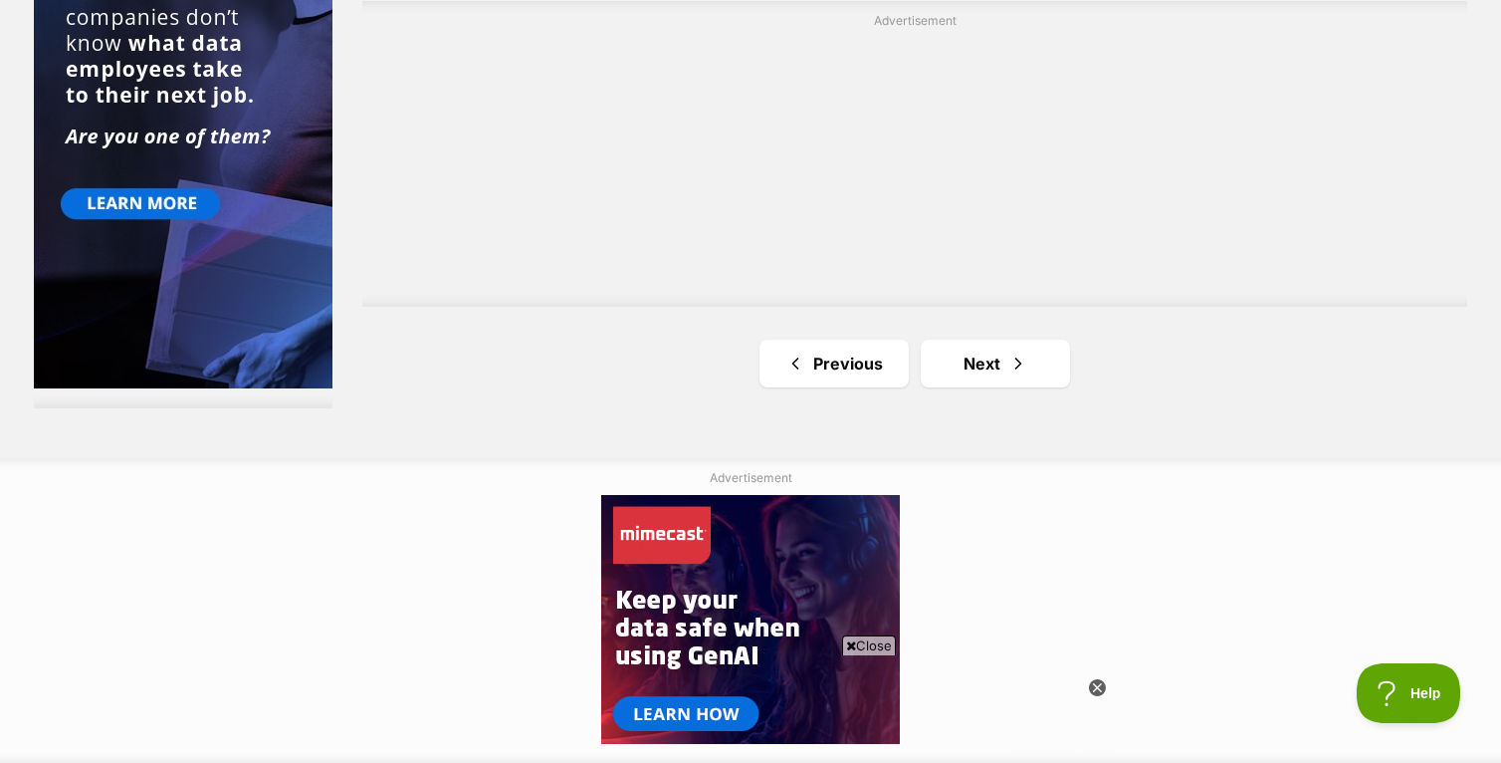
scroll to position [3884, 0]
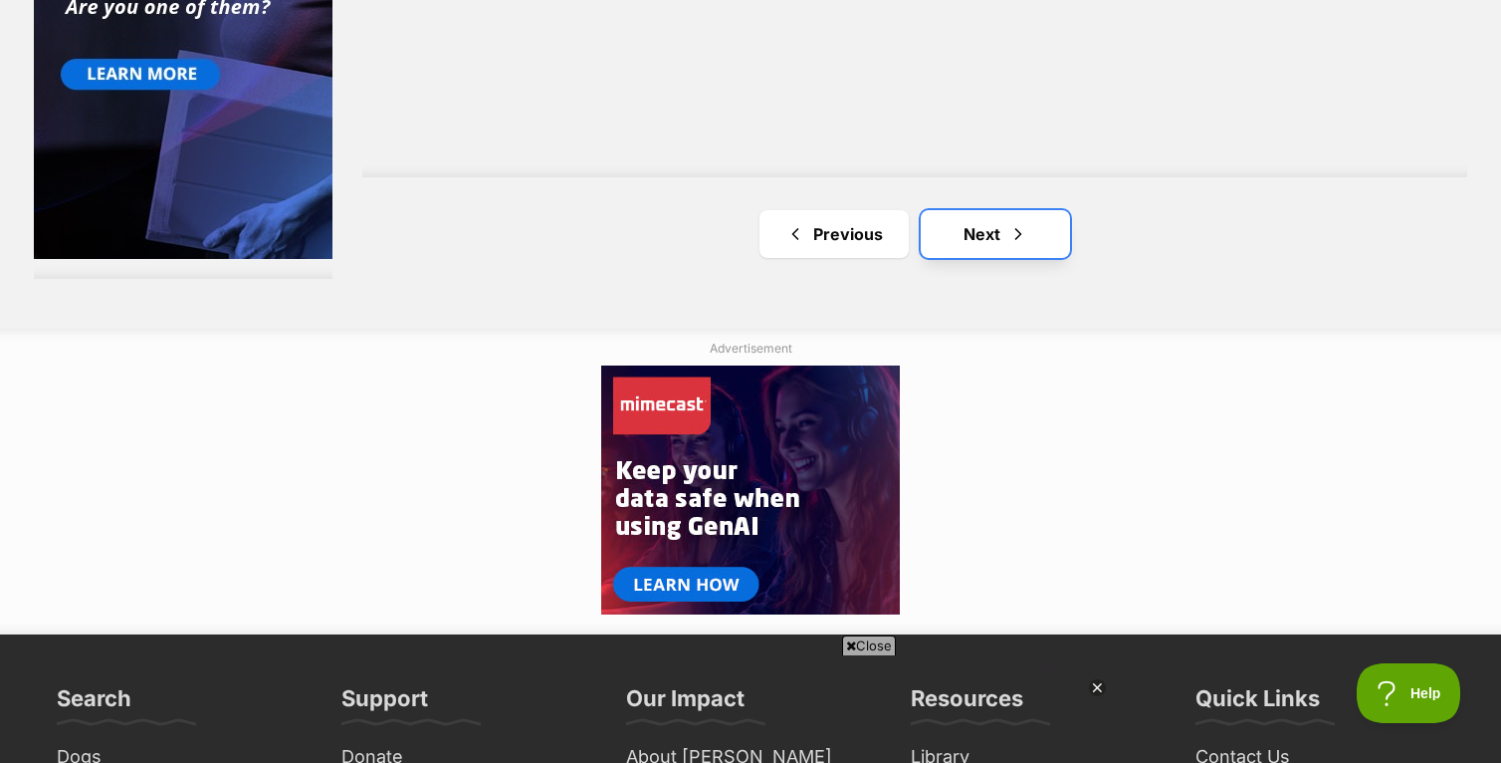
click at [967, 228] on link "Next" at bounding box center [995, 234] width 149 height 48
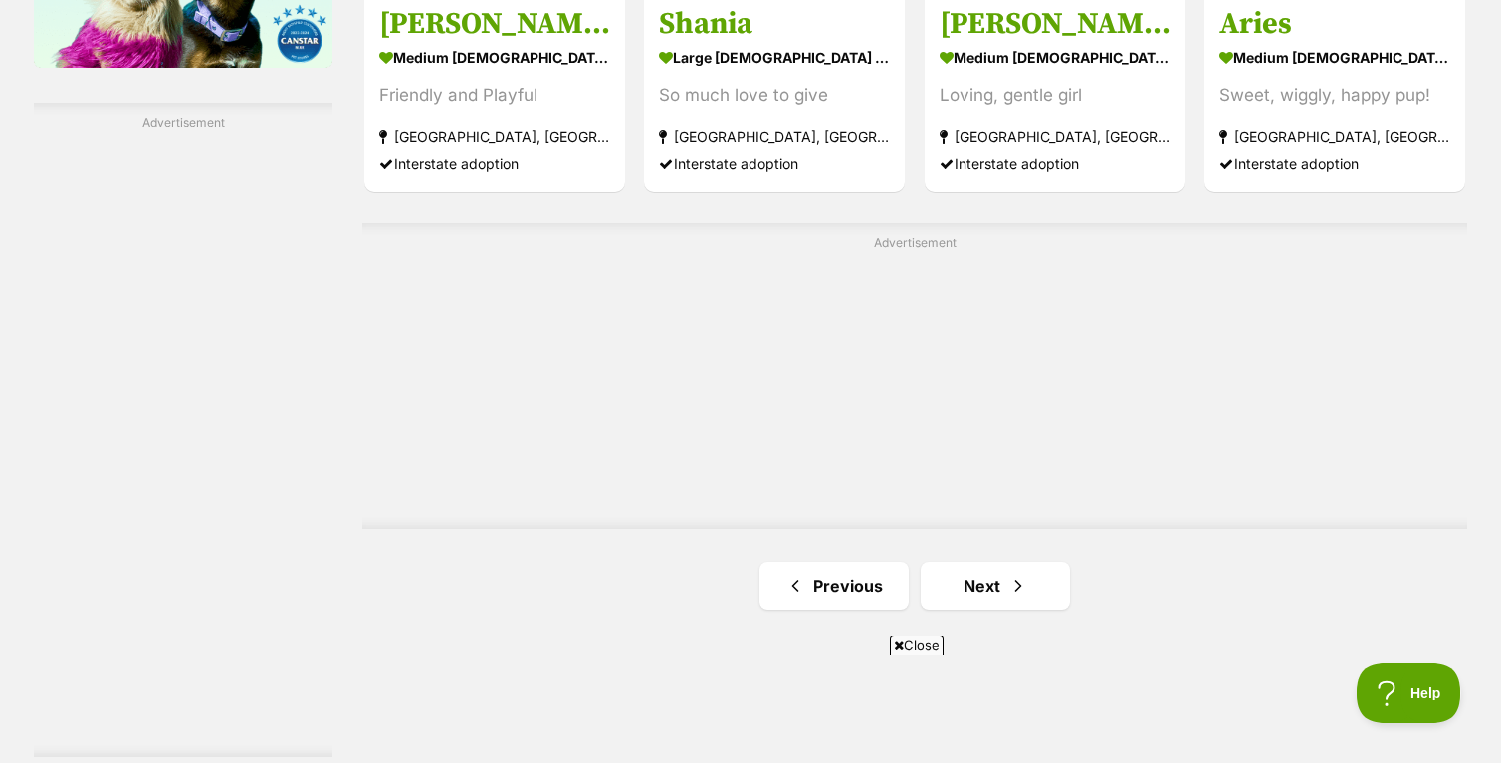
scroll to position [3518, 0]
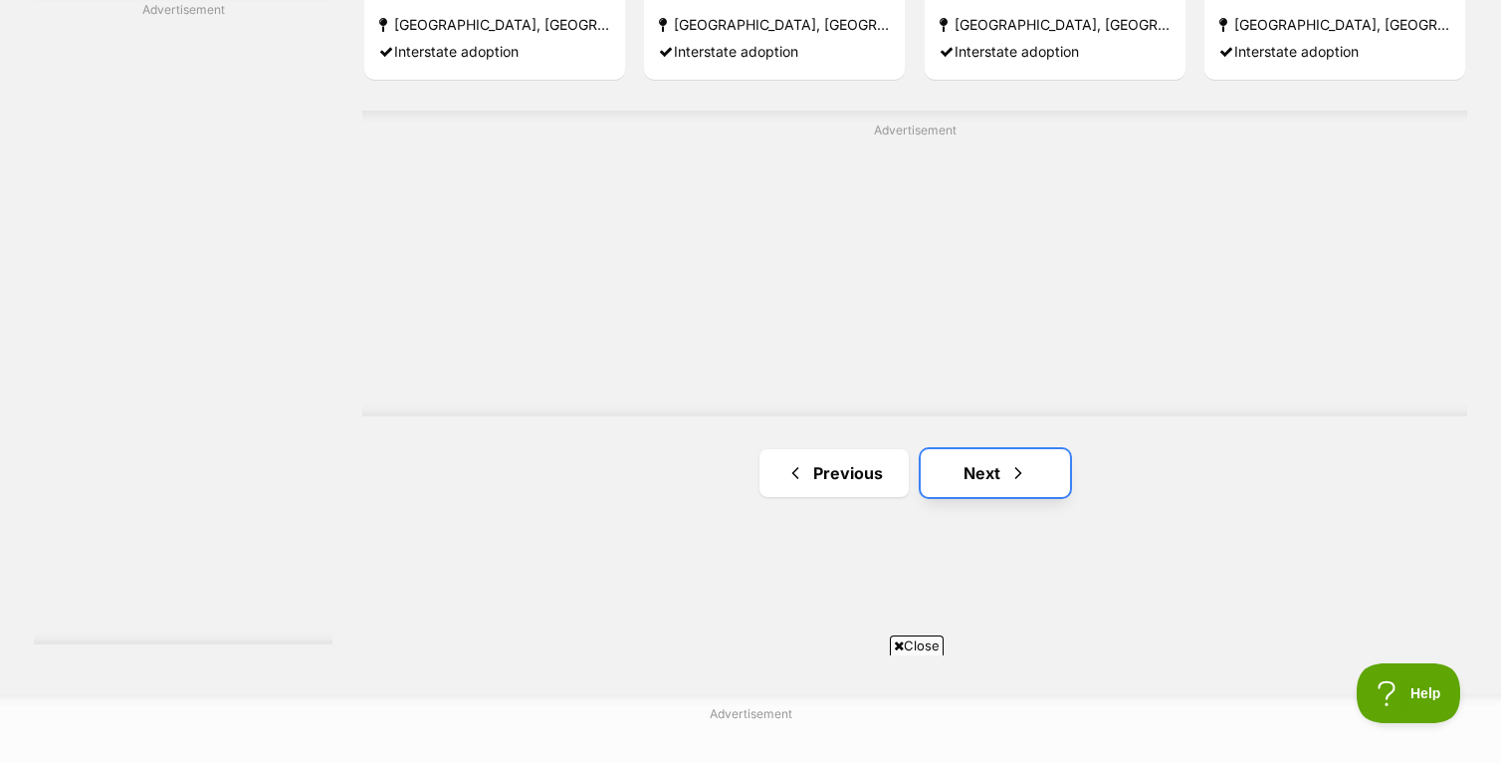
click at [962, 463] on link "Next" at bounding box center [995, 473] width 149 height 48
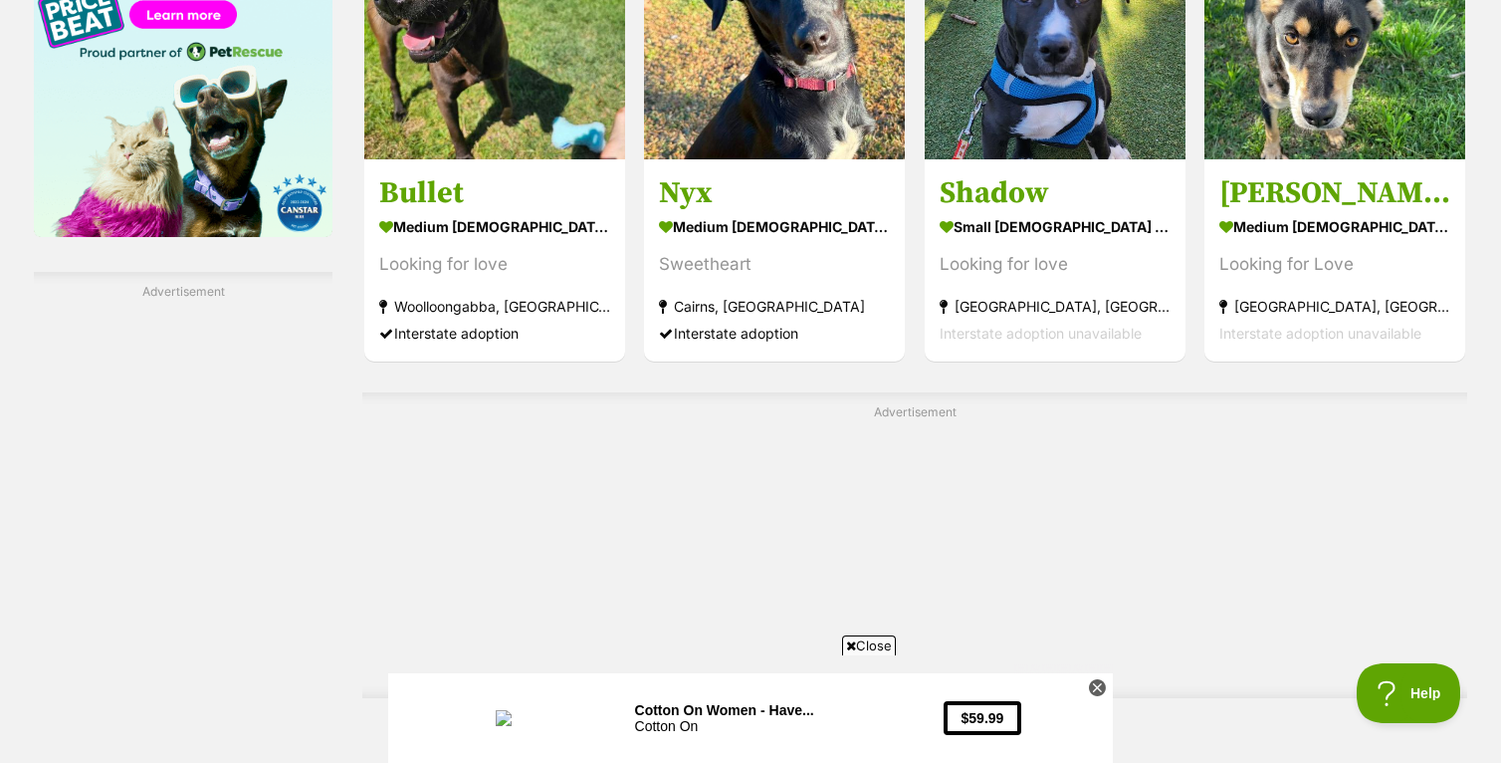
scroll to position [3347, 0]
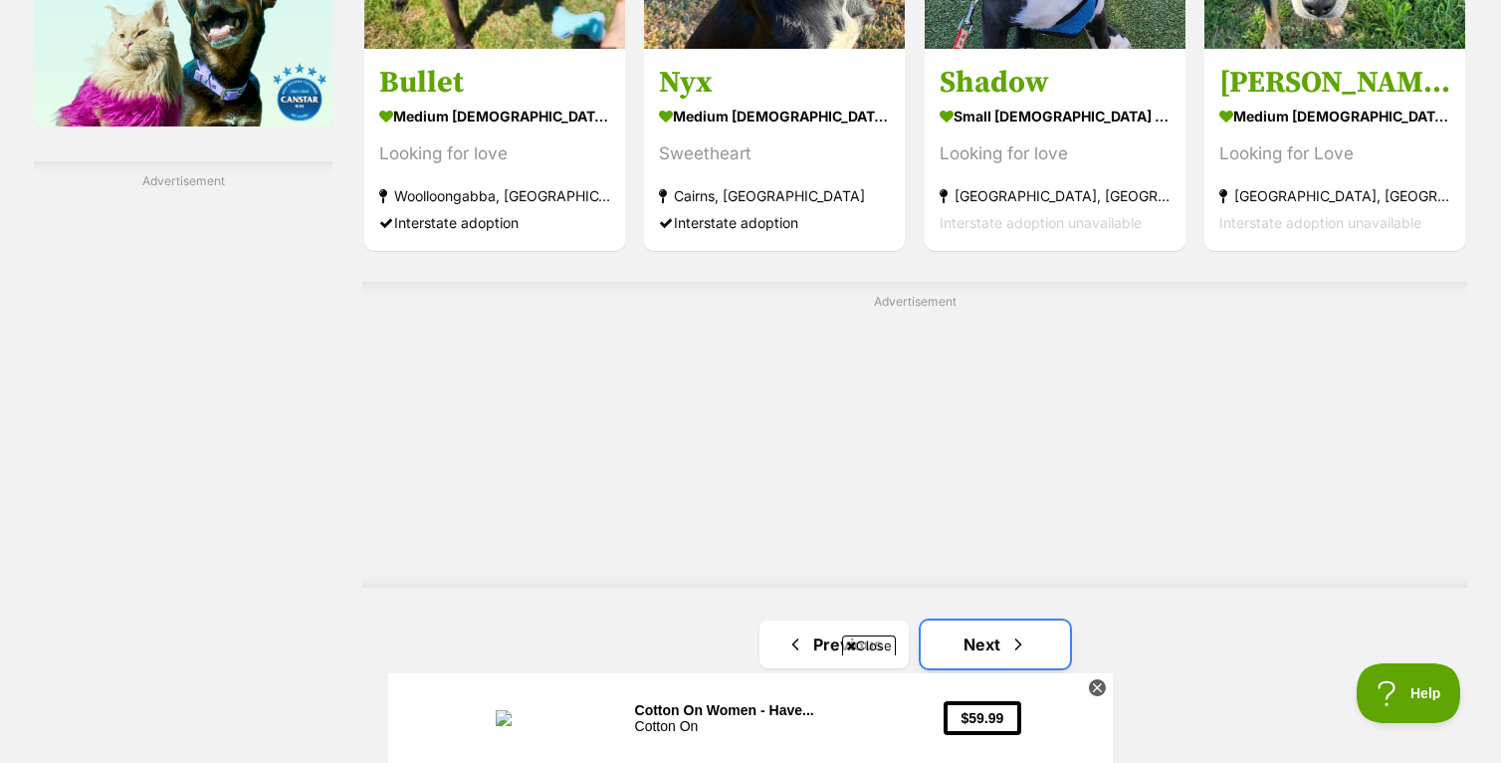
click at [997, 640] on link "Next" at bounding box center [995, 644] width 149 height 48
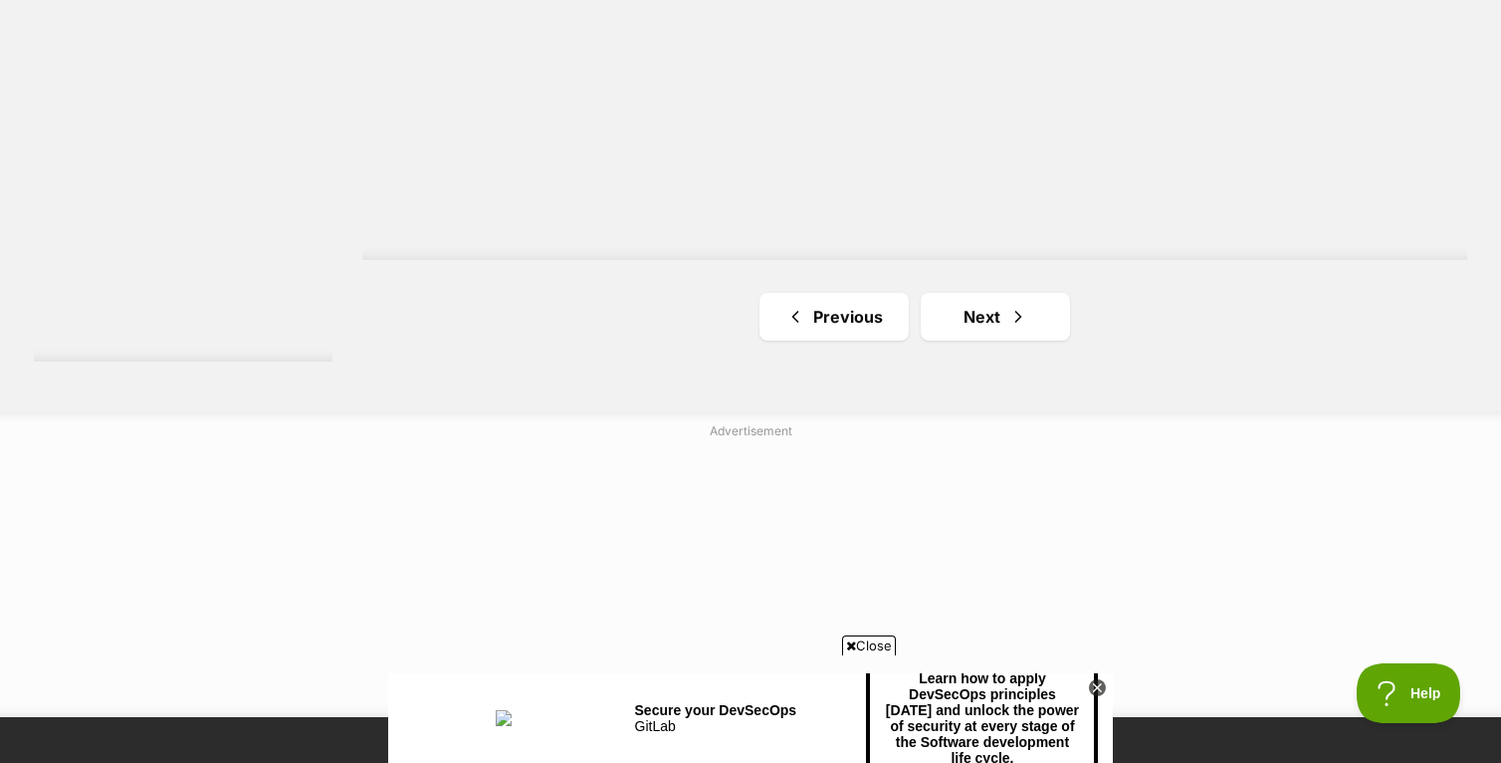
scroll to position [3972, 0]
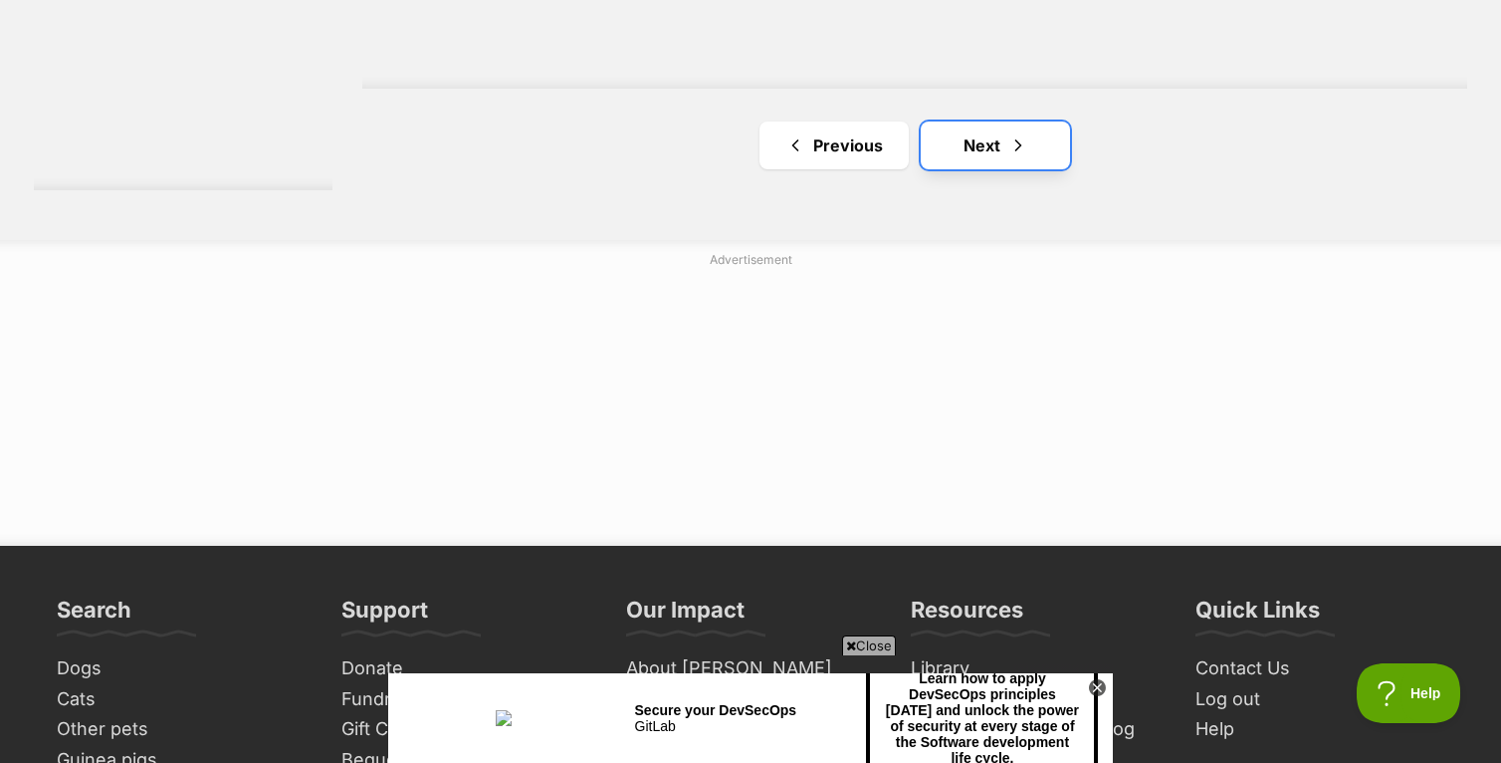
click at [975, 136] on link "Next" at bounding box center [995, 145] width 149 height 48
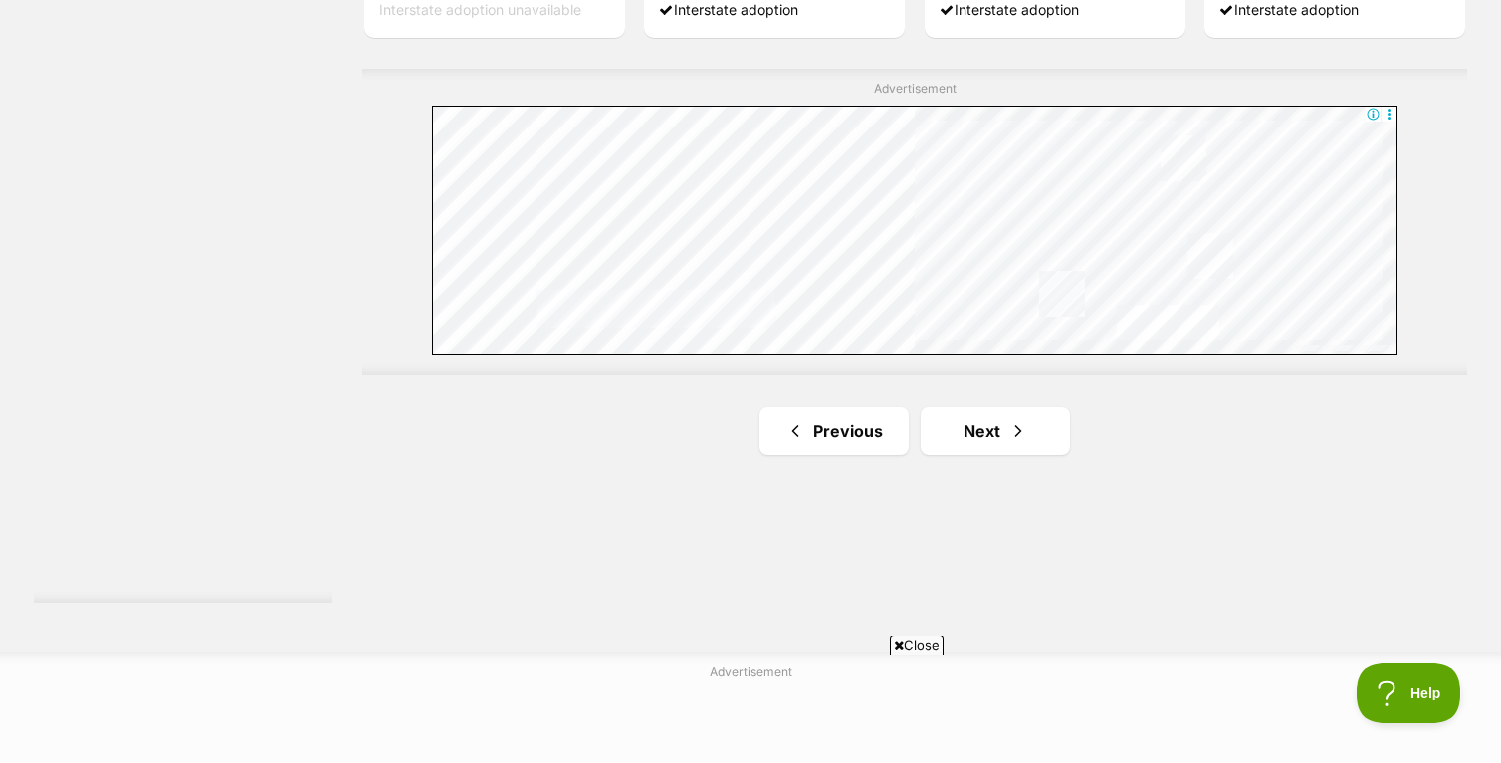
scroll to position [3658, 0]
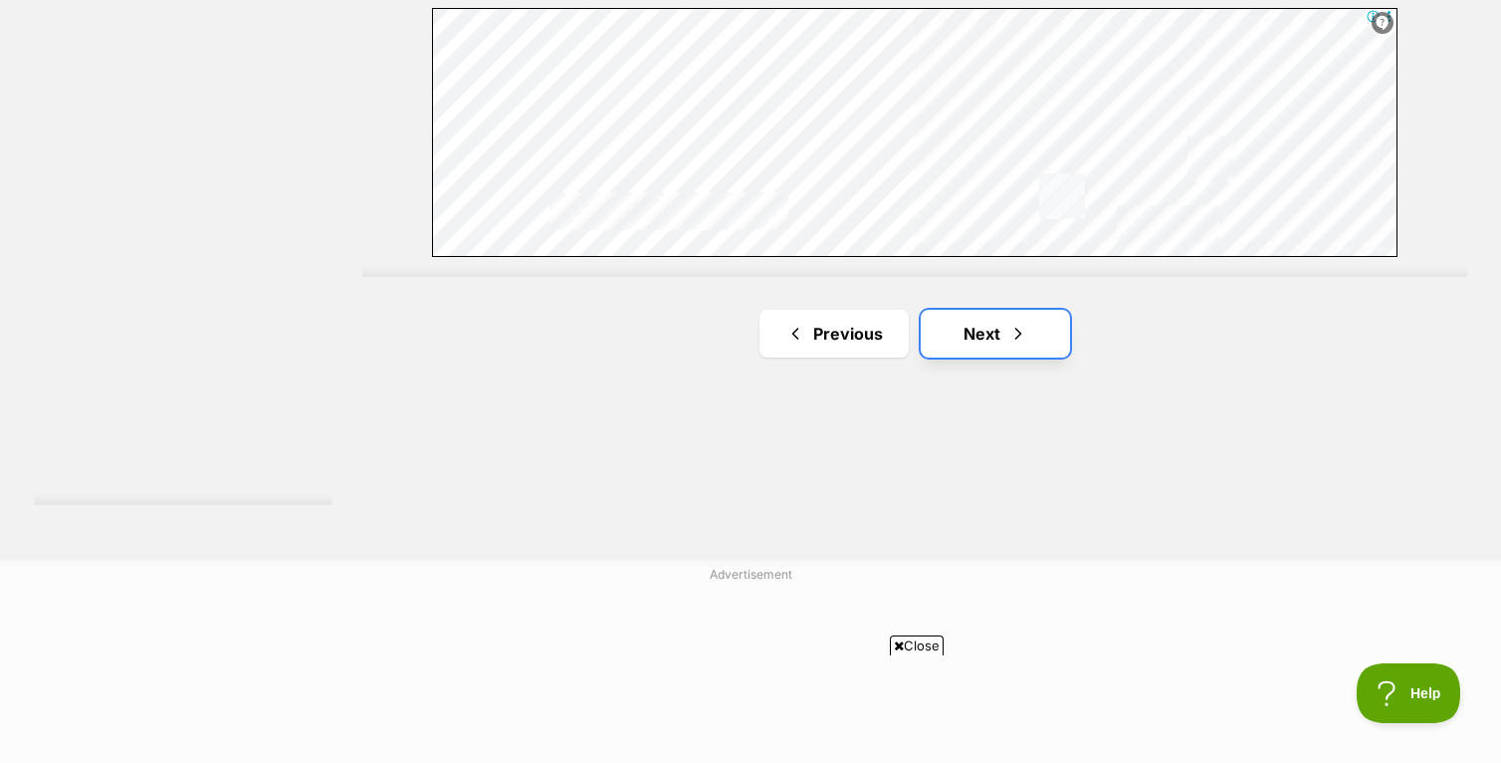
click at [1002, 314] on link "Next" at bounding box center [995, 334] width 149 height 48
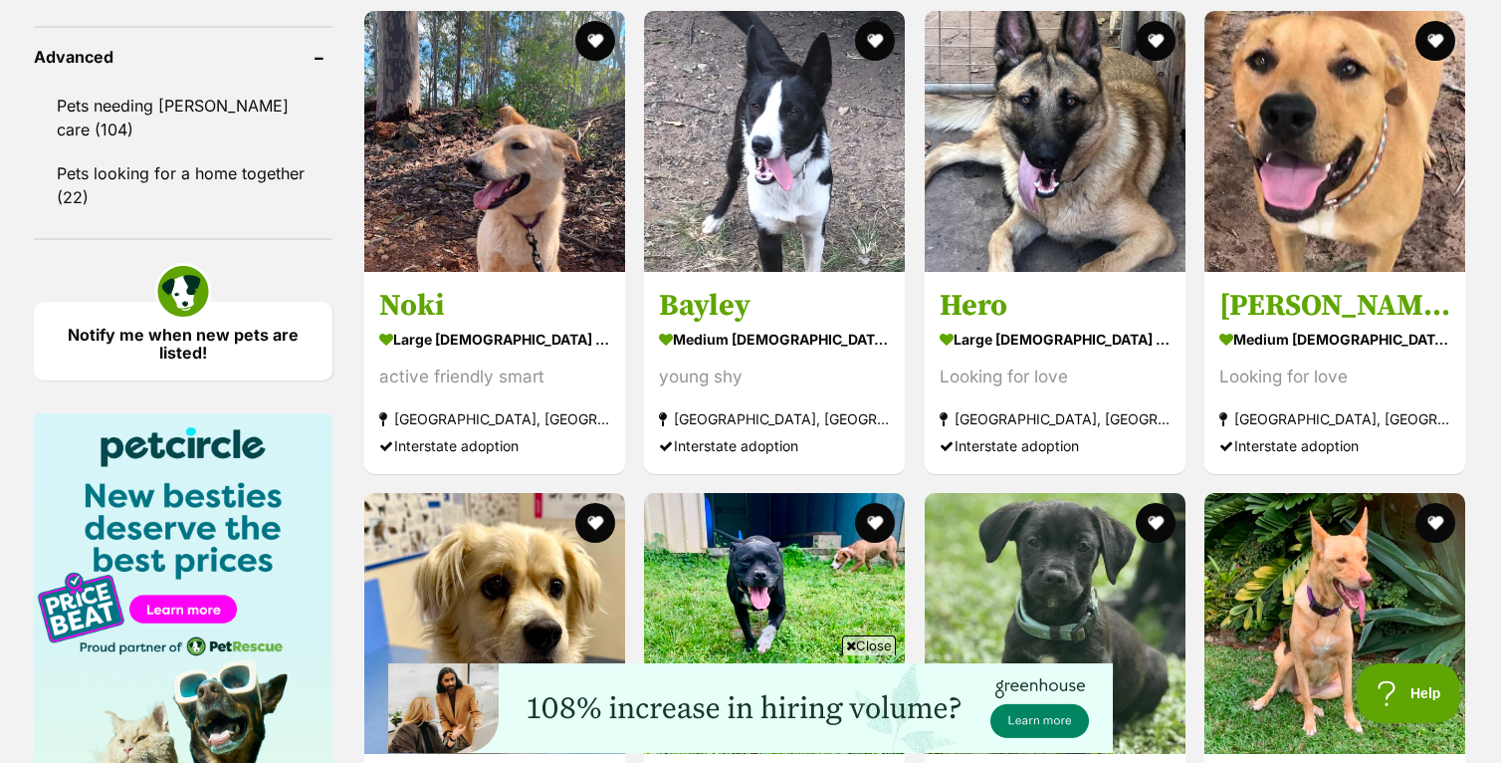
scroll to position [2955, 0]
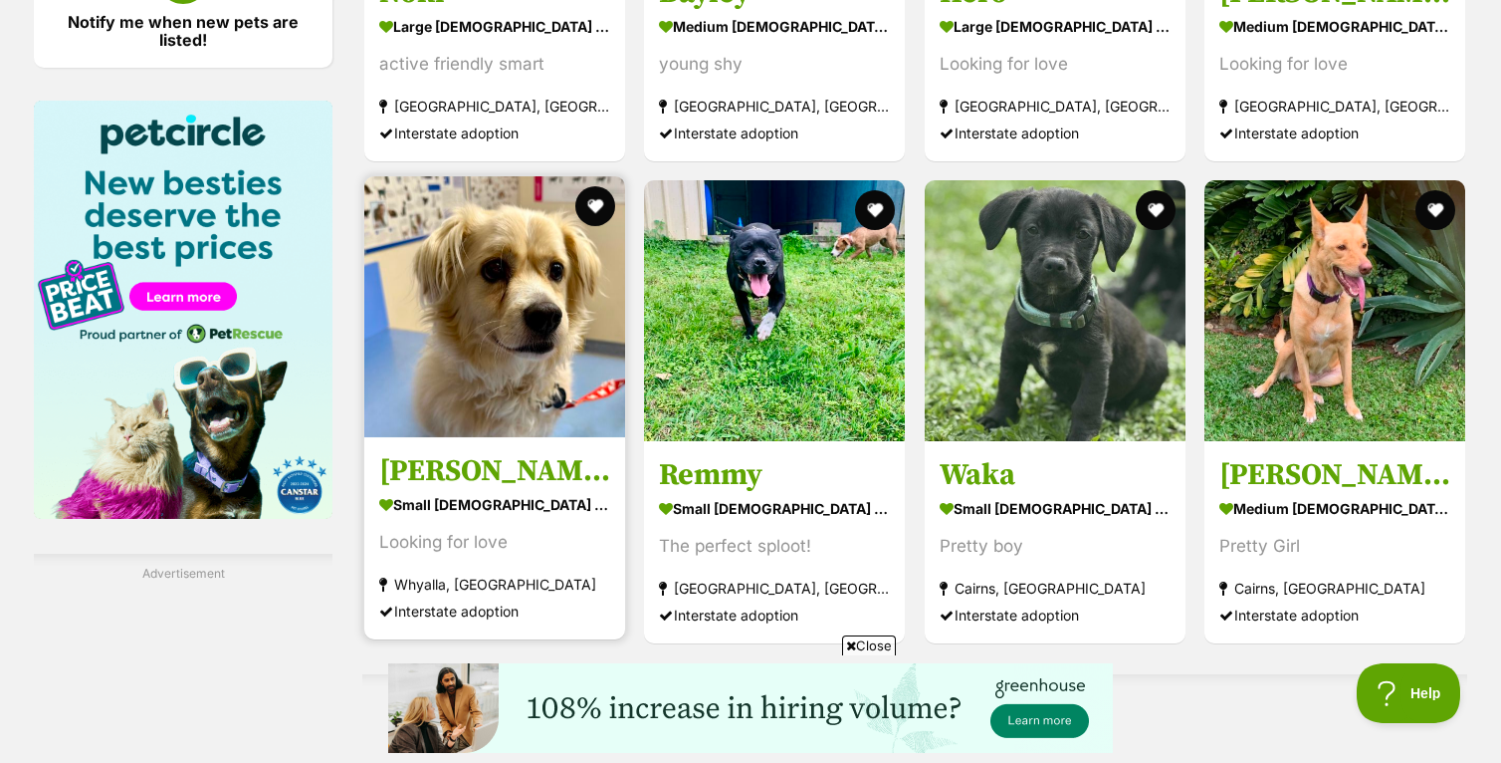
click at [506, 306] on img at bounding box center [494, 306] width 261 height 261
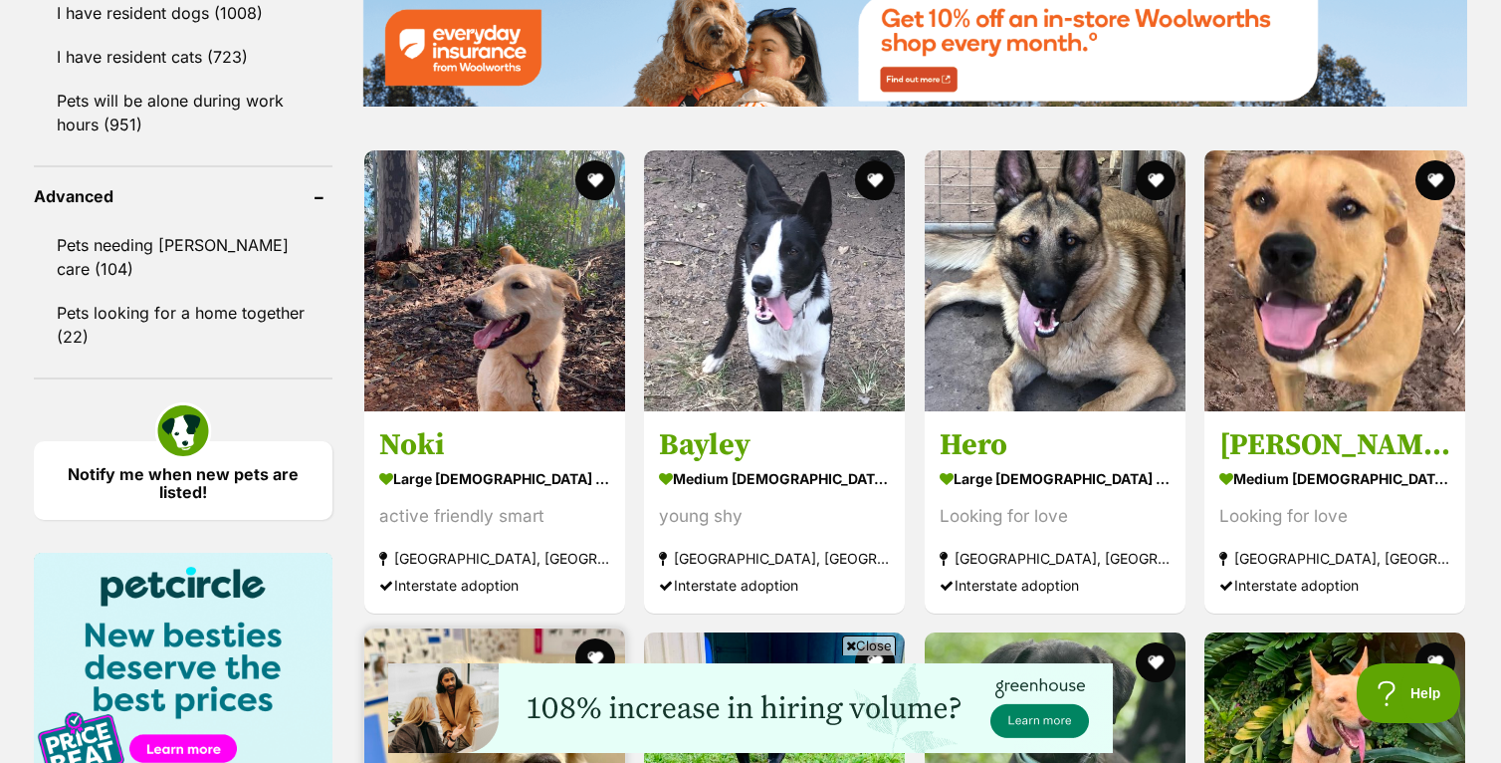
scroll to position [2417, 0]
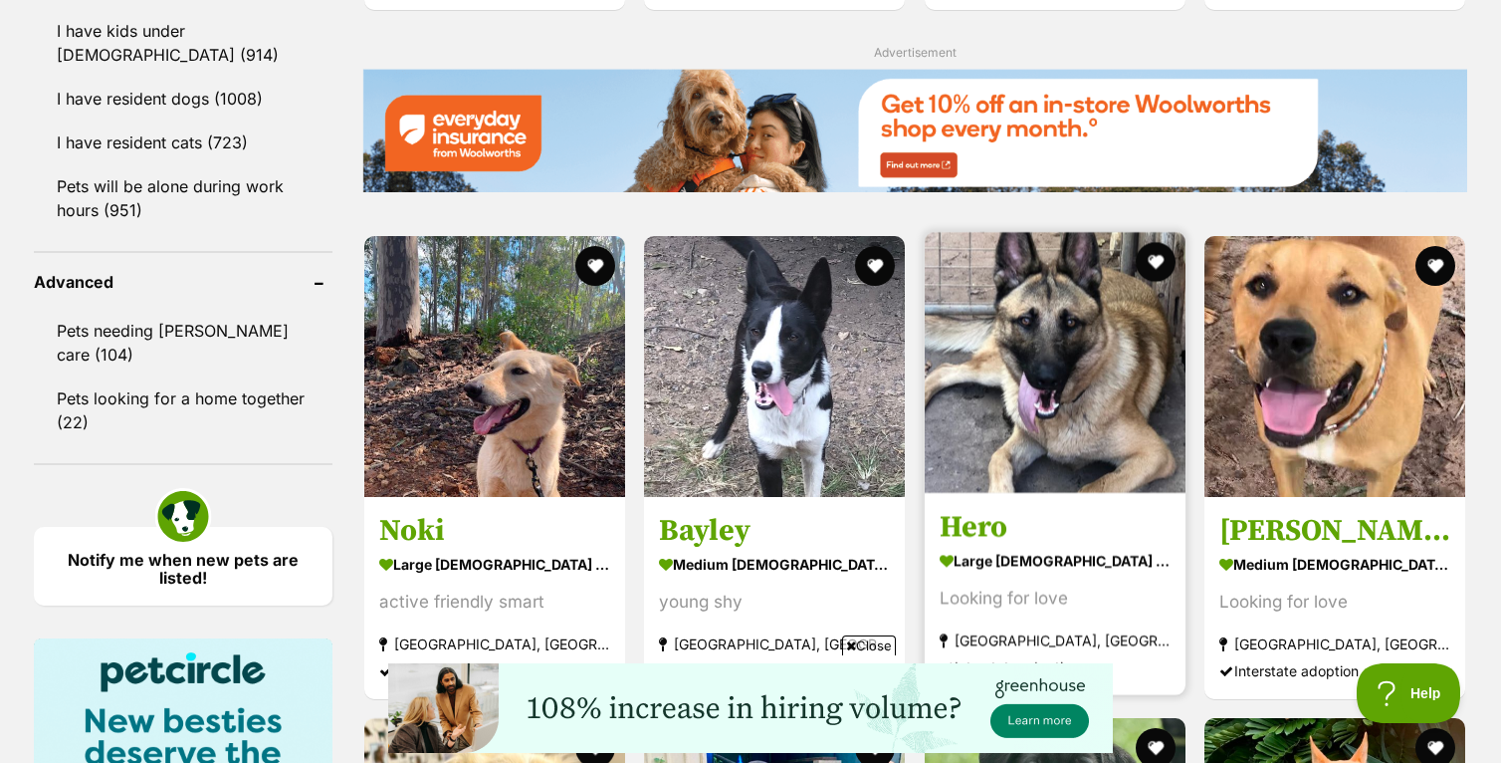
click at [1023, 588] on div "Looking for love" at bounding box center [1055, 597] width 231 height 27
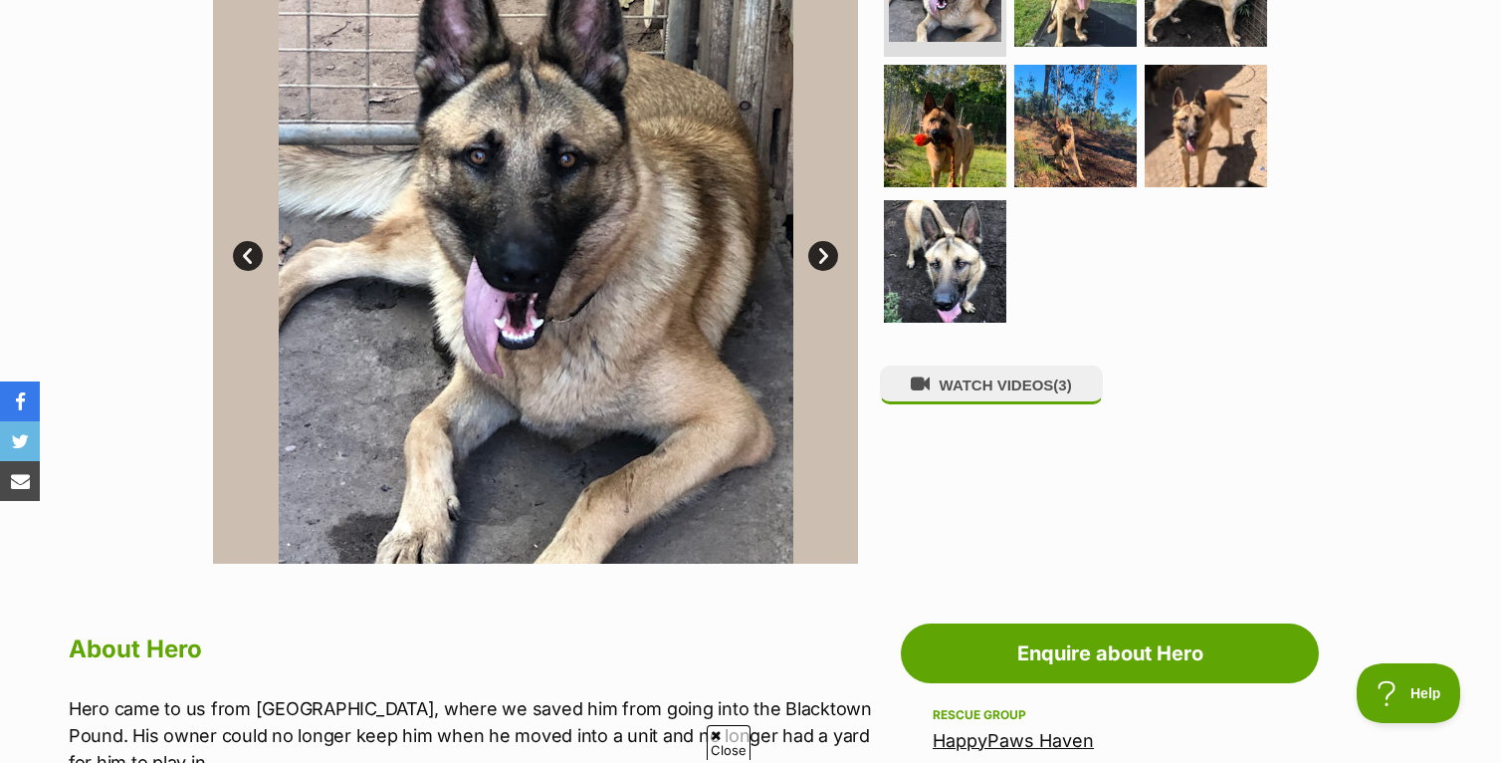
scroll to position [513, 0]
